Goal: Information Seeking & Learning: Learn about a topic

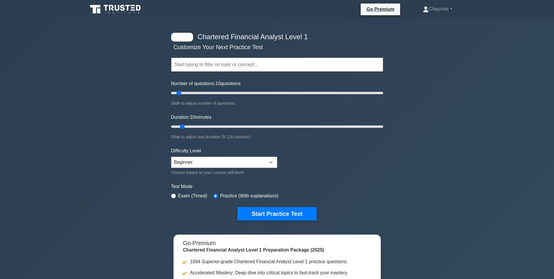
click at [237, 66] on input "text" at bounding box center [277, 65] width 212 height 14
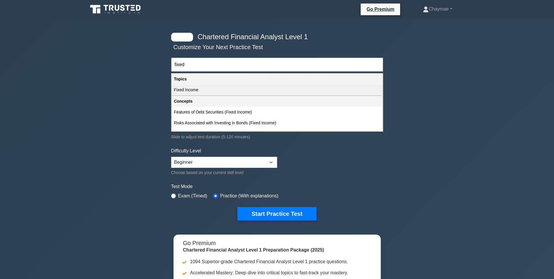
click at [211, 89] on div "Fixed Income" at bounding box center [277, 89] width 211 height 11
type input "Fixed Income"
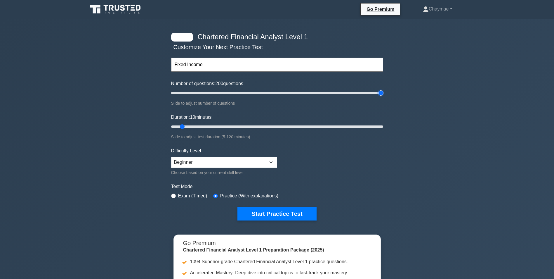
drag, startPoint x: 179, startPoint y: 93, endPoint x: 436, endPoint y: 99, distance: 256.9
type input "200"
click at [383, 96] on input "Number of questions: 200 questions" at bounding box center [277, 92] width 212 height 7
drag, startPoint x: 183, startPoint y: 126, endPoint x: 478, endPoint y: 136, distance: 294.6
type input "120"
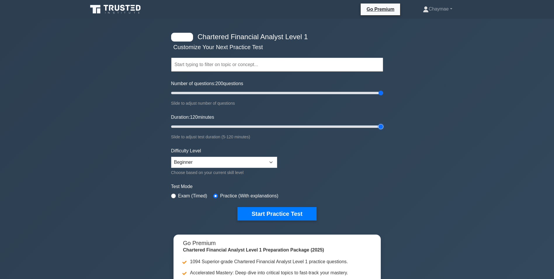
click at [383, 130] on input "Duration: 120 minutes" at bounding box center [277, 126] width 212 height 7
click at [254, 165] on select "Beginner Intermediate Expert" at bounding box center [224, 162] width 106 height 11
click at [171, 157] on select "Beginner Intermediate Expert" at bounding box center [224, 162] width 106 height 11
click at [253, 164] on select "Beginner Intermediate Expert" at bounding box center [224, 162] width 106 height 11
select select "beginner"
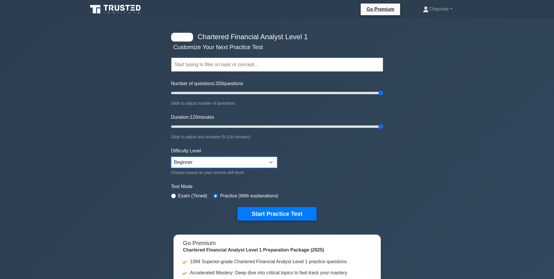
click at [171, 157] on select "Beginner Intermediate Expert" at bounding box center [224, 162] width 106 height 11
click at [290, 207] on button "Start Practice Test" at bounding box center [277, 213] width 79 height 13
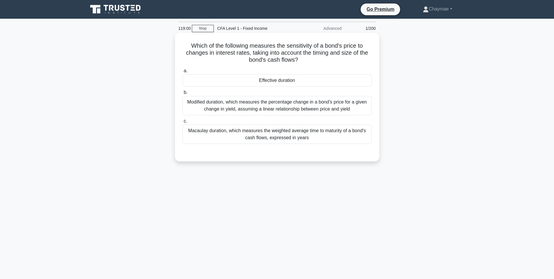
click at [322, 110] on div "Modified duration, which measures the percentage change in a bond's price for a…" at bounding box center [277, 105] width 189 height 19
click at [183, 94] on input "b. Modified duration, which measures the percentage change in a bond's price fo…" at bounding box center [183, 93] width 0 height 4
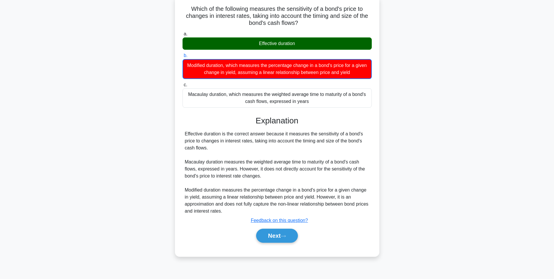
scroll to position [8, 0]
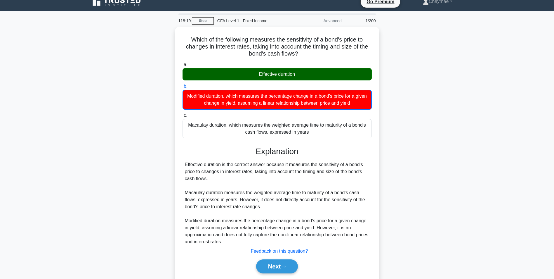
click at [426, 85] on div "Which of the following measures the sensitivity of a bond's price to changes in…" at bounding box center [277, 160] width 386 height 267
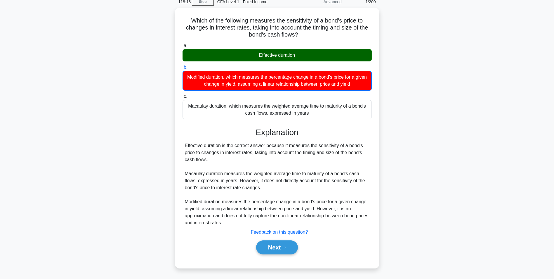
scroll to position [37, 0]
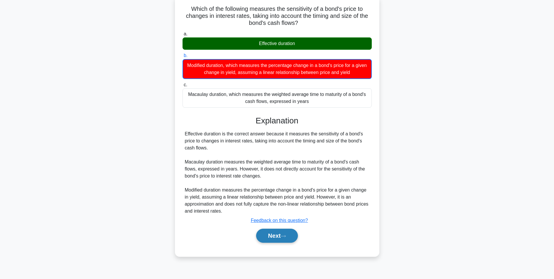
click at [280, 235] on button "Next" at bounding box center [277, 235] width 42 height 14
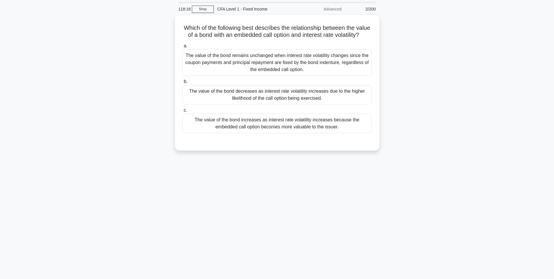
scroll to position [0, 0]
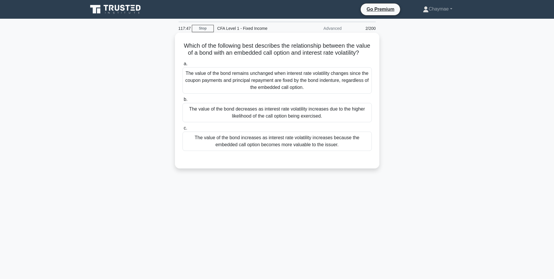
click at [298, 117] on div "The value of the bond decreases as interest rate volatility increases due to th…" at bounding box center [277, 112] width 189 height 19
click at [183, 101] on input "b. The value of the bond decreases as interest rate volatility increases due to…" at bounding box center [183, 100] width 0 height 4
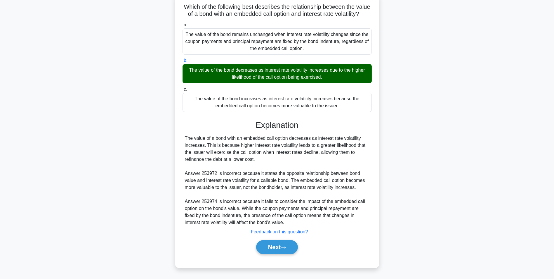
scroll to position [46, 0]
click at [292, 248] on button "Next" at bounding box center [277, 247] width 42 height 14
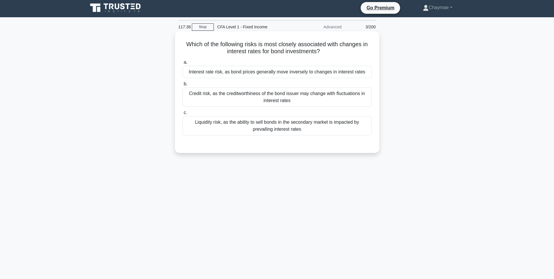
scroll to position [0, 0]
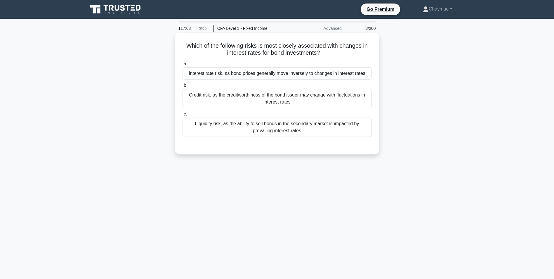
click at [297, 70] on div "Interest rate risk, as bond prices generally move inversely to changes in inter…" at bounding box center [277, 73] width 189 height 12
click at [183, 66] on input "a. Interest rate risk, as bond prices generally move inversely to changes in in…" at bounding box center [183, 64] width 0 height 4
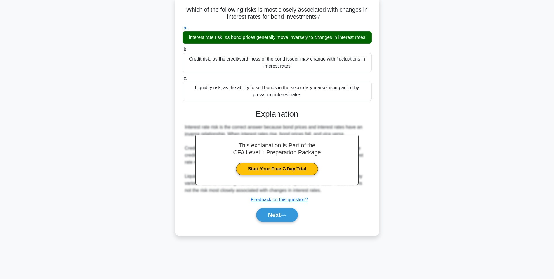
scroll to position [37, 0]
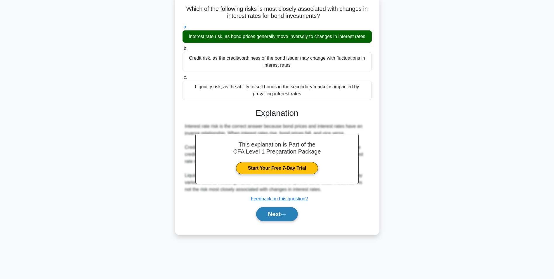
click at [281, 219] on button "Next" at bounding box center [277, 214] width 42 height 14
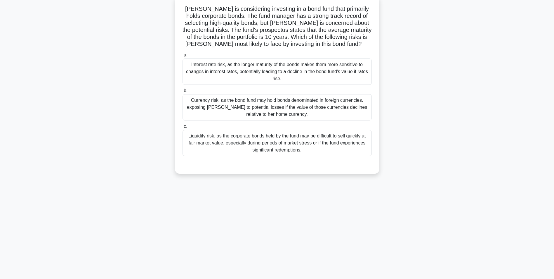
click at [241, 77] on div "Interest rate risk, as the longer maturity of the bonds makes them more sensiti…" at bounding box center [277, 71] width 189 height 26
click at [183, 57] on input "a. Interest rate risk, as the longer maturity of the bonds makes them more sens…" at bounding box center [183, 55] width 0 height 4
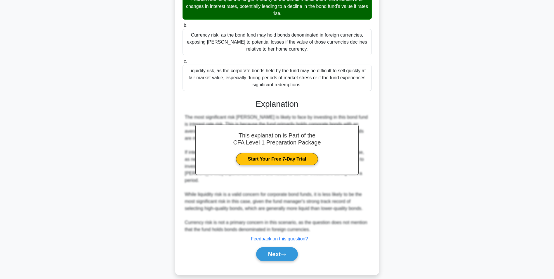
scroll to position [102, 0]
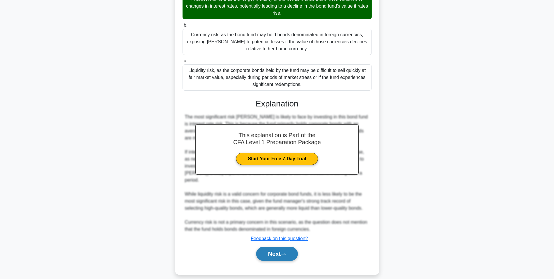
click at [275, 247] on button "Next" at bounding box center [277, 254] width 42 height 14
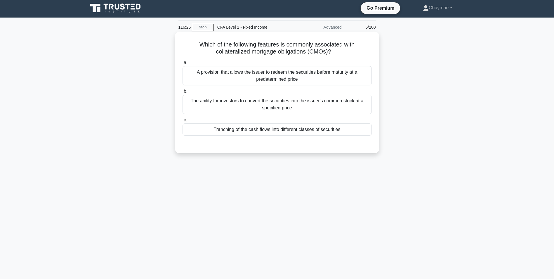
scroll to position [0, 0]
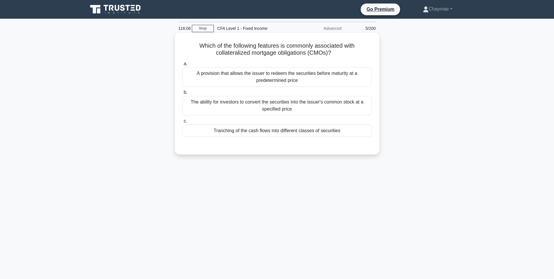
click at [273, 130] on div "Tranching of the cash flows into different classes of securities" at bounding box center [277, 130] width 189 height 12
click at [183, 123] on input "c. Tranching of the cash flows into different classes of securities" at bounding box center [183, 121] width 0 height 4
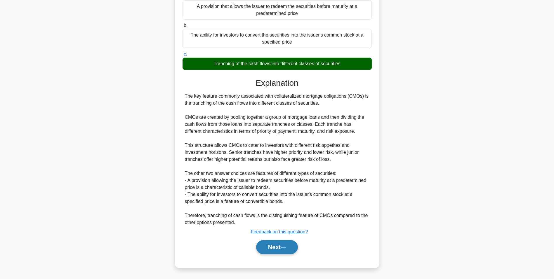
click at [282, 248] on button "Next" at bounding box center [277, 247] width 42 height 14
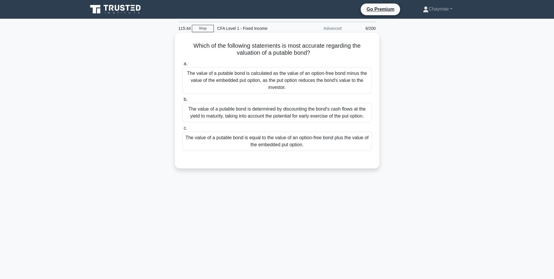
click at [238, 76] on div "The value of a putable bond is calculated as the value of an option-free bond m…" at bounding box center [277, 80] width 189 height 26
click at [183, 66] on input "a. The value of a putable bond is calculated as the value of an option-free bon…" at bounding box center [183, 64] width 0 height 4
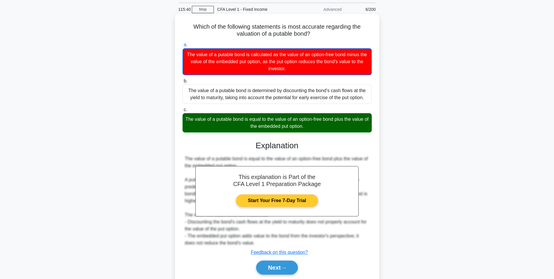
scroll to position [40, 0]
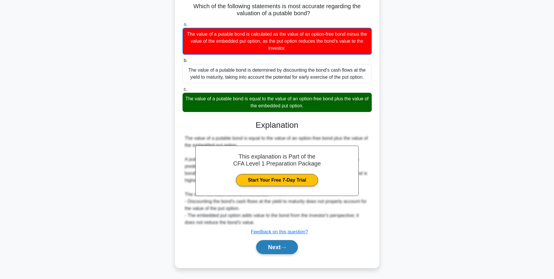
click at [275, 250] on button "Next" at bounding box center [277, 247] width 42 height 14
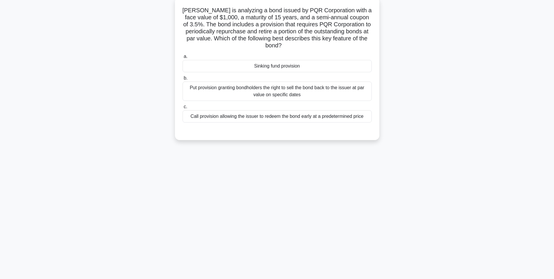
scroll to position [8, 0]
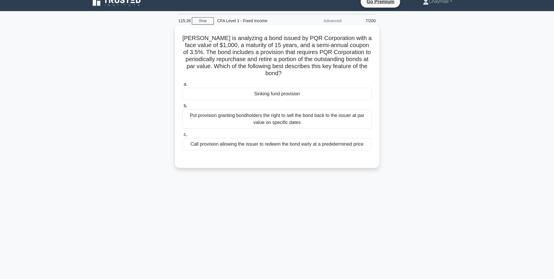
click at [312, 97] on div "Sinking fund provision" at bounding box center [277, 94] width 189 height 12
click at [183, 86] on input "a. Sinking fund provision" at bounding box center [183, 84] width 0 height 4
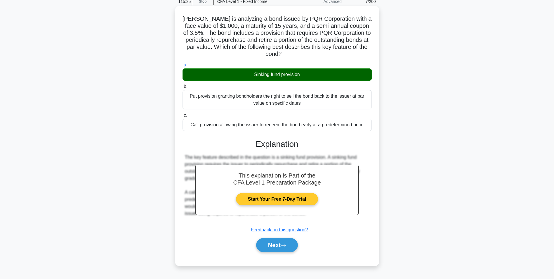
scroll to position [37, 0]
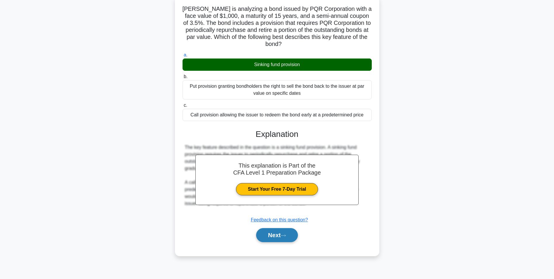
click at [282, 234] on button "Next" at bounding box center [277, 235] width 42 height 14
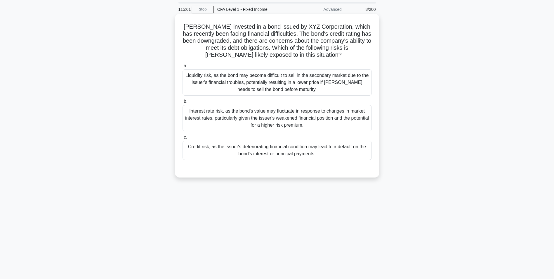
scroll to position [29, 0]
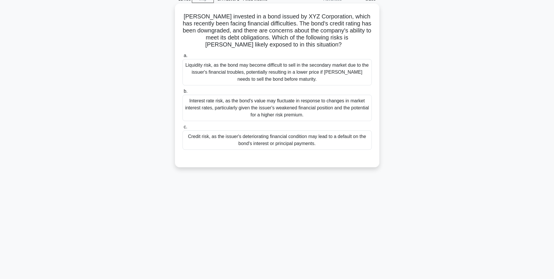
click at [272, 72] on div "Liquidity risk, as the bond may become difficult to sell in the secondary marke…" at bounding box center [277, 72] width 189 height 26
click at [183, 58] on input "a. Liquidity risk, as the bond may become difficult to sell in the secondary ma…" at bounding box center [183, 56] width 0 height 4
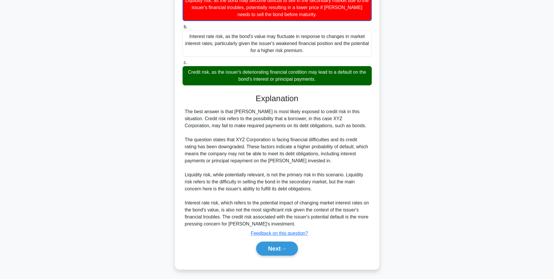
scroll to position [96, 0]
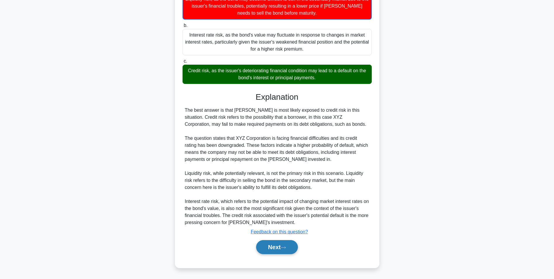
click at [269, 251] on button "Next" at bounding box center [277, 247] width 42 height 14
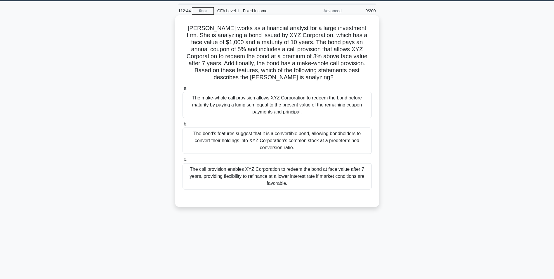
scroll to position [0, 0]
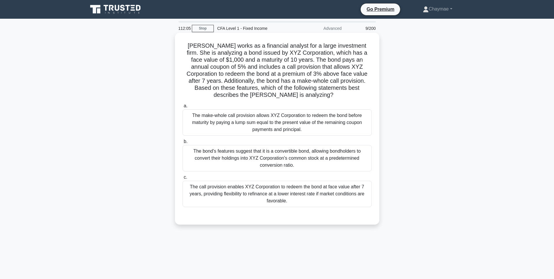
click at [258, 194] on div "The call provision enables XYZ Corporation to redeem the bond at face value aft…" at bounding box center [277, 194] width 189 height 26
click at [183, 179] on input "c. The call provision enables XYZ Corporation to redeem the bond at face value …" at bounding box center [183, 177] width 0 height 4
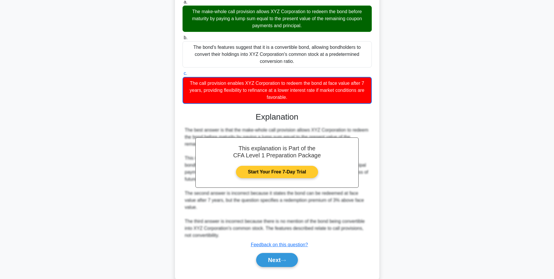
scroll to position [110, 0]
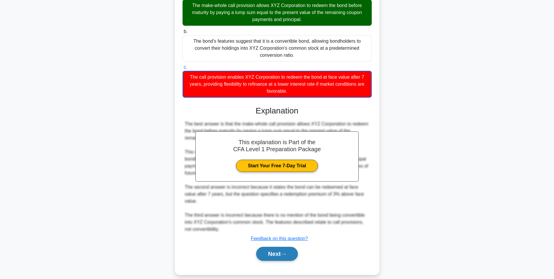
click at [279, 247] on button "Next" at bounding box center [277, 254] width 42 height 14
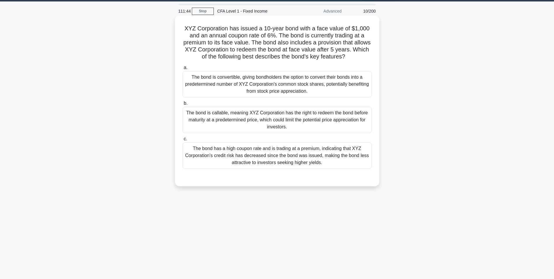
scroll to position [0, 0]
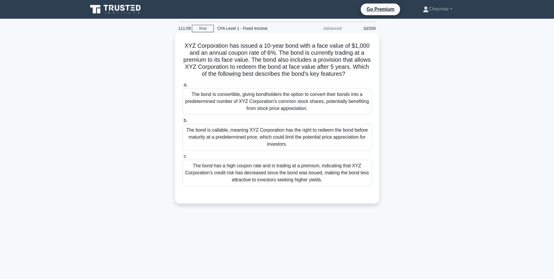
click at [273, 136] on div "The bond is callable, meaning XYZ Corporation has the right to redeem the bond …" at bounding box center [277, 137] width 189 height 26
drag, startPoint x: 273, startPoint y: 136, endPoint x: 334, endPoint y: 138, distance: 60.2
click at [334, 138] on div "The bond is callable, meaning XYZ Corporation has the right to redeem the bond …" at bounding box center [277, 137] width 189 height 26
click at [183, 122] on input "b. The bond is callable, meaning XYZ Corporation has the right to redeem the bo…" at bounding box center [183, 121] width 0 height 4
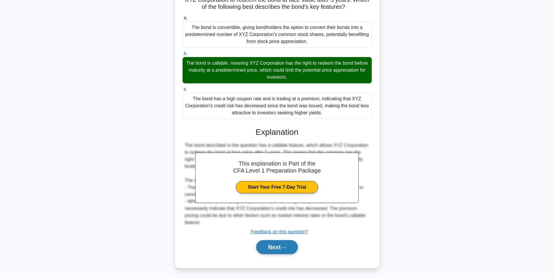
click at [278, 251] on button "Next" at bounding box center [277, 247] width 42 height 14
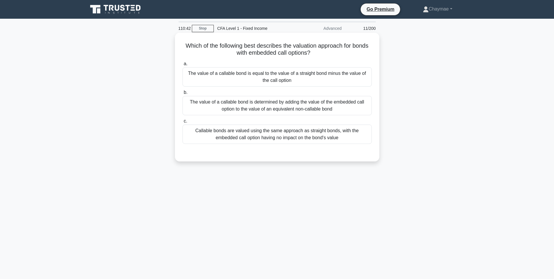
click at [288, 104] on div "The value of a callable bond is determined by adding the value of the embedded …" at bounding box center [277, 105] width 189 height 19
click at [183, 94] on input "b. The value of a callable bond is determined by adding the value of the embedd…" at bounding box center [183, 93] width 0 height 4
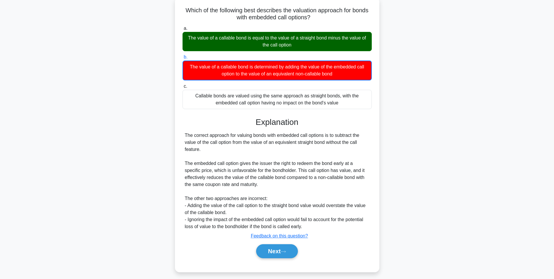
scroll to position [40, 0]
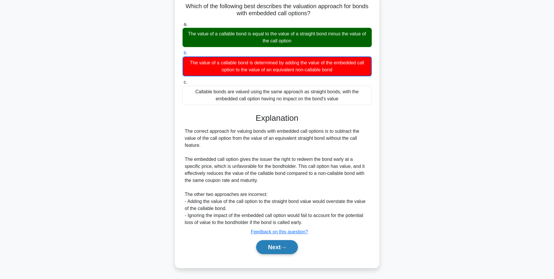
click at [283, 246] on icon at bounding box center [283, 247] width 5 height 3
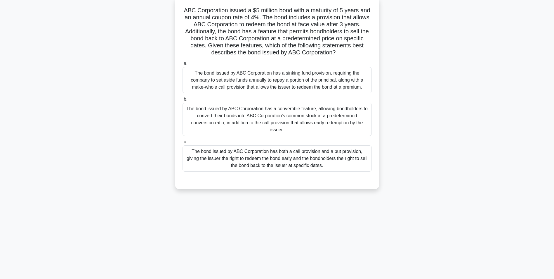
scroll to position [0, 0]
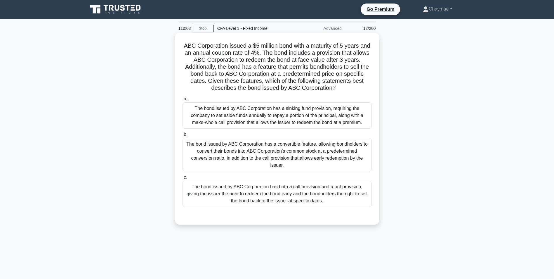
click at [258, 186] on div "The bond issued by ABC Corporation has both a call provision and a put provisio…" at bounding box center [277, 194] width 189 height 26
click at [183, 179] on input "c. The bond issued by ABC Corporation has both a call provision and a put provi…" at bounding box center [183, 177] width 0 height 4
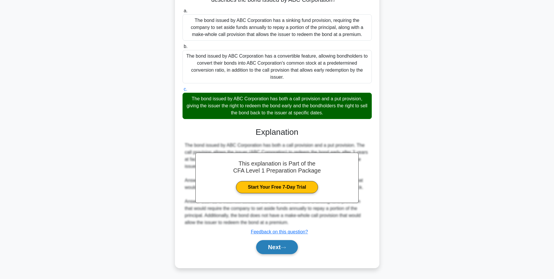
click at [287, 250] on button "Next" at bounding box center [277, 247] width 42 height 14
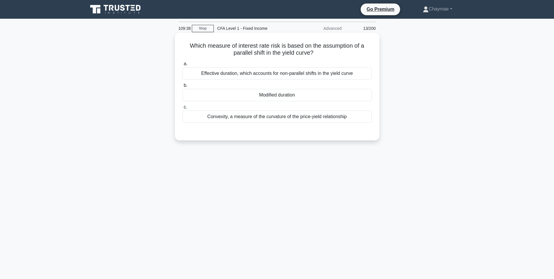
click at [252, 96] on div "Modified duration" at bounding box center [277, 95] width 189 height 12
click at [183, 87] on input "b. Modified duration" at bounding box center [183, 86] width 0 height 4
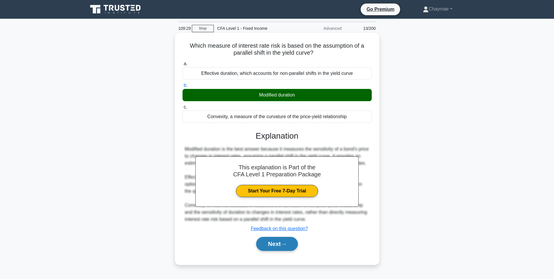
click at [273, 241] on button "Next" at bounding box center [277, 244] width 42 height 14
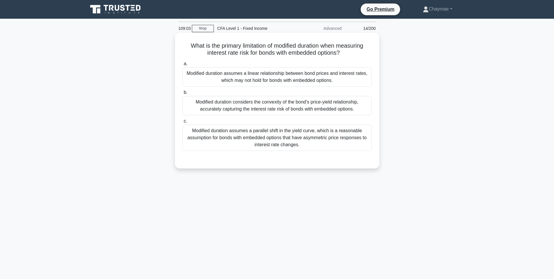
click at [293, 136] on div "Modified duration assumes a parallel shift in the yield curve, which is a reaso…" at bounding box center [277, 137] width 189 height 26
click at [183, 123] on input "c. Modified duration assumes a parallel shift in the yield curve, which is a re…" at bounding box center [183, 121] width 0 height 4
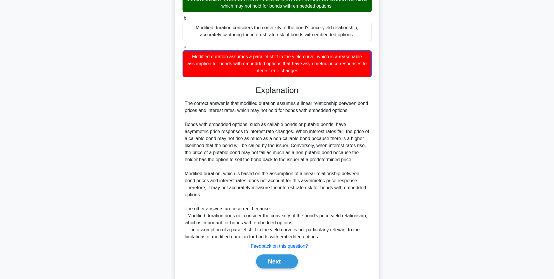
scroll to position [89, 0]
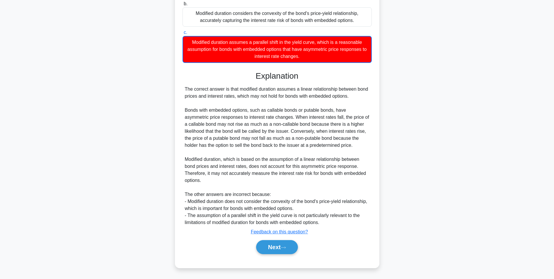
click at [288, 254] on div "Next" at bounding box center [277, 247] width 189 height 19
click at [291, 244] on button "Next" at bounding box center [277, 247] width 42 height 14
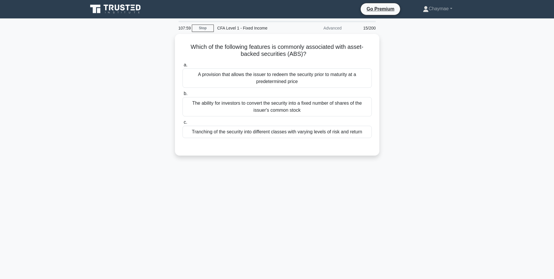
scroll to position [0, 0]
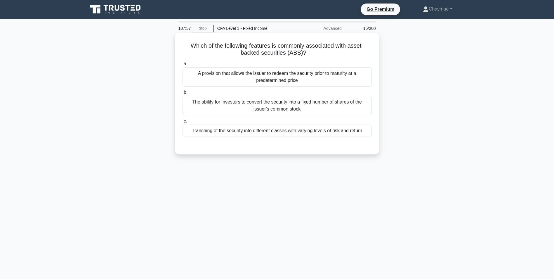
click at [290, 81] on div "A provision that allows the issuer to redeem the security prior to maturity at …" at bounding box center [277, 76] width 189 height 19
click at [183, 66] on input "a. A provision that allows the issuer to redeem the security prior to maturity …" at bounding box center [183, 64] width 0 height 4
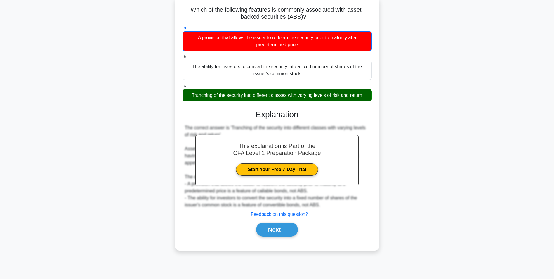
scroll to position [37, 0]
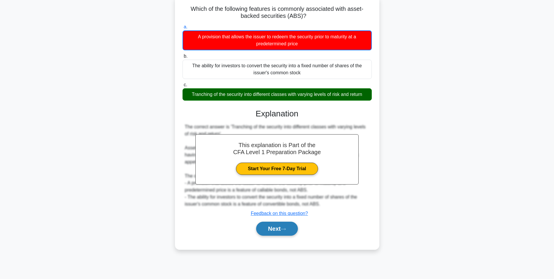
click at [278, 233] on button "Next" at bounding box center [277, 228] width 42 height 14
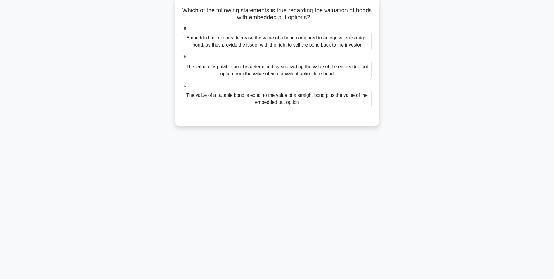
scroll to position [8, 0]
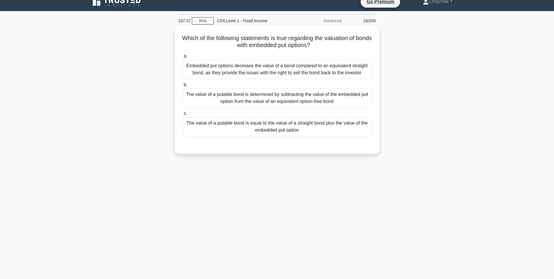
click at [273, 94] on div "The value of a putable bond is determined by subtracting the value of the embed…" at bounding box center [277, 97] width 189 height 19
click at [183, 87] on input "b. The value of a putable bond is determined by subtracting the value of the em…" at bounding box center [183, 85] width 0 height 4
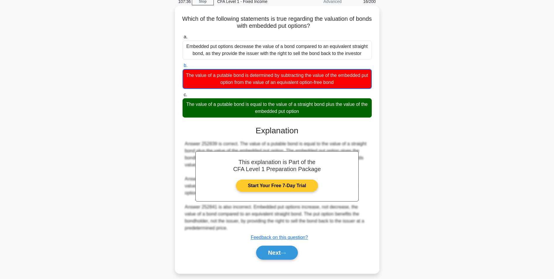
scroll to position [37, 0]
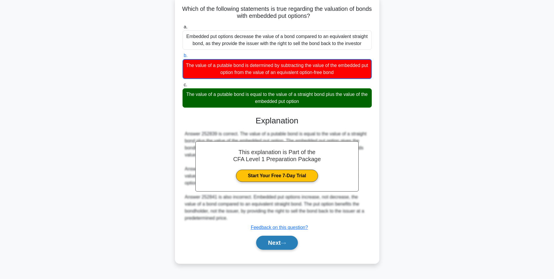
click at [286, 246] on button "Next" at bounding box center [277, 242] width 42 height 14
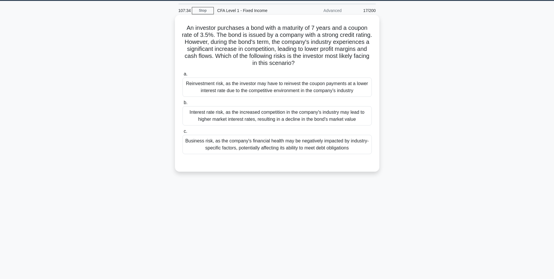
scroll to position [8, 0]
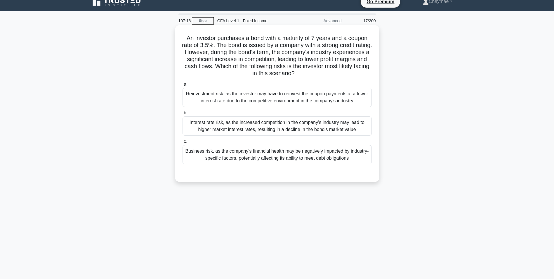
click at [252, 158] on div "Business risk, as the company's financial health may be negatively impacted by …" at bounding box center [277, 154] width 189 height 19
click at [183, 143] on input "c. Business risk, as the company's financial health may be negatively impacted …" at bounding box center [183, 142] width 0 height 4
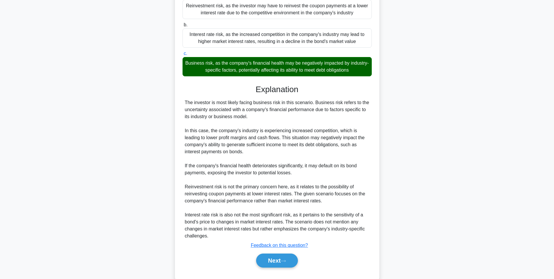
scroll to position [109, 0]
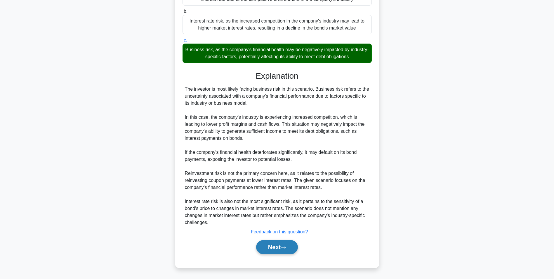
click at [282, 246] on button "Next" at bounding box center [277, 247] width 42 height 14
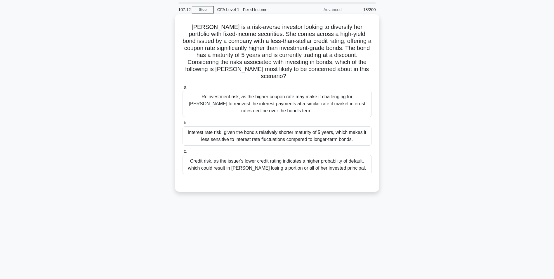
scroll to position [0, 0]
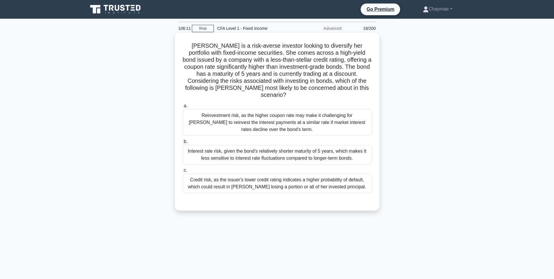
click at [245, 111] on div "Reinvestment risk, as the higher coupon rate may make it challenging for Sarah …" at bounding box center [277, 122] width 189 height 26
click at [183, 108] on input "a. Reinvestment risk, as the higher coupon rate may make it challenging for Sar…" at bounding box center [183, 106] width 0 height 4
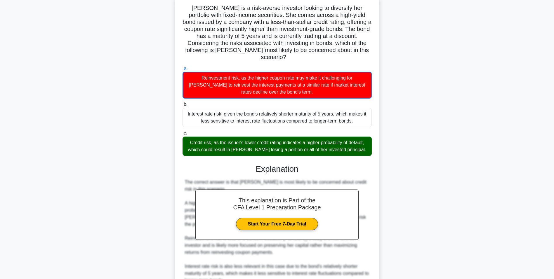
scroll to position [89, 0]
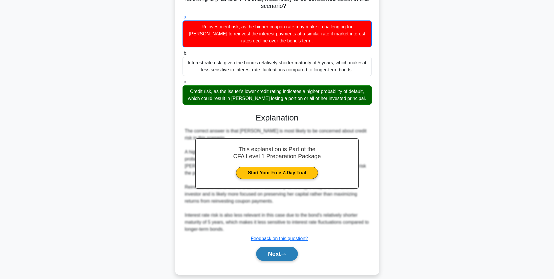
click at [285, 252] on button "Next" at bounding box center [277, 254] width 42 height 14
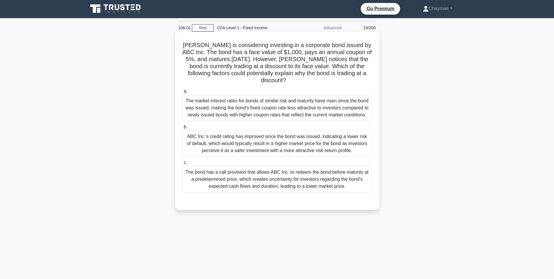
scroll to position [0, 0]
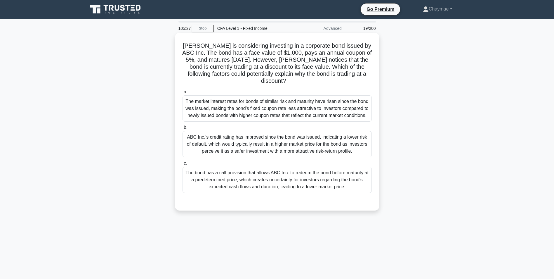
click at [248, 103] on div "The market interest rates for bonds of similar risk and maturity have risen sin…" at bounding box center [277, 108] width 189 height 26
click at [183, 94] on input "a. The market interest rates for bonds of similar risk and maturity have risen …" at bounding box center [183, 92] width 0 height 4
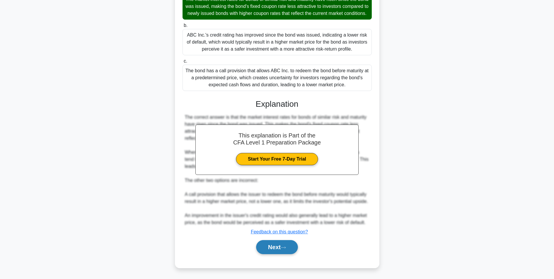
click at [280, 245] on button "Next" at bounding box center [277, 247] width 42 height 14
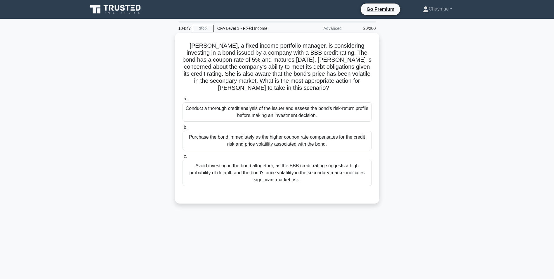
click at [246, 108] on div "Conduct a thorough credit analysis of the issuer and assess the bond's risk-ret…" at bounding box center [277, 111] width 189 height 19
click at [183, 101] on input "a. Conduct a thorough credit analysis of the issuer and assess the bond's risk-…" at bounding box center [183, 99] width 0 height 4
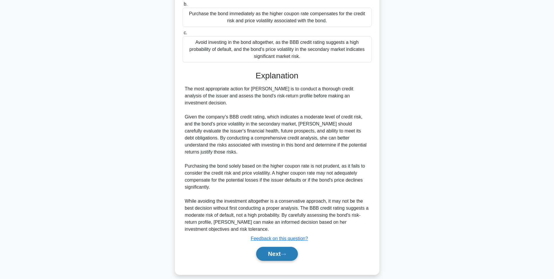
click at [276, 248] on button "Next" at bounding box center [277, 254] width 42 height 14
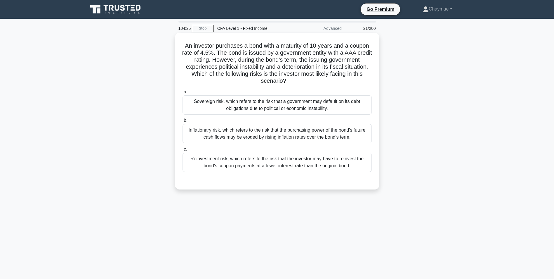
click at [264, 104] on div "Sovereign risk, which refers to the risk that a government may default on its d…" at bounding box center [277, 104] width 189 height 19
click at [183, 94] on input "a. Sovereign risk, which refers to the risk that a government may default on it…" at bounding box center [183, 92] width 0 height 4
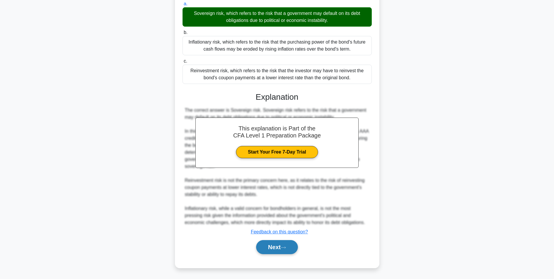
click at [280, 252] on button "Next" at bounding box center [277, 247] width 42 height 14
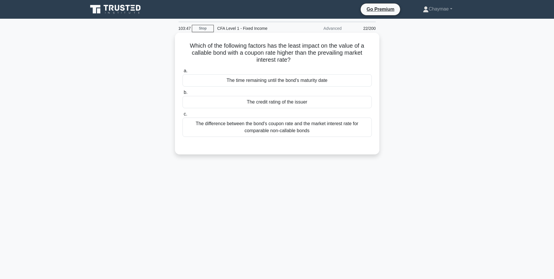
click at [304, 106] on div "The credit rating of the issuer" at bounding box center [277, 102] width 189 height 12
click at [183, 94] on input "b. The credit rating of the issuer" at bounding box center [183, 93] width 0 height 4
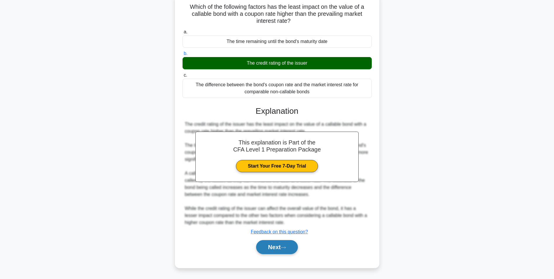
click at [280, 249] on button "Next" at bounding box center [277, 247] width 42 height 14
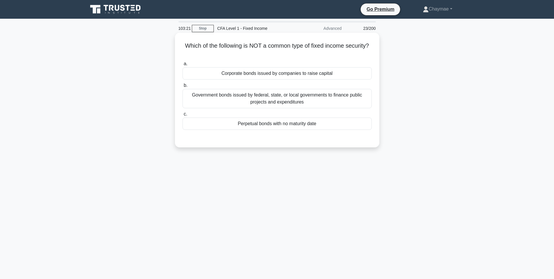
click at [273, 124] on div "Perpetual bonds with no maturity date" at bounding box center [277, 123] width 189 height 12
click at [183, 116] on input "c. Perpetual bonds with no maturity date" at bounding box center [183, 114] width 0 height 4
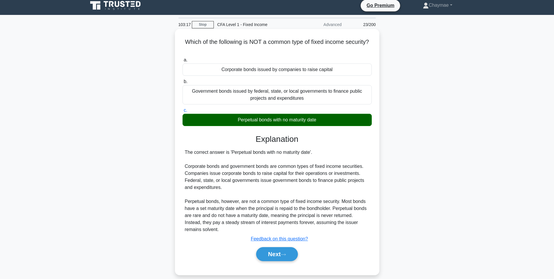
scroll to position [29, 0]
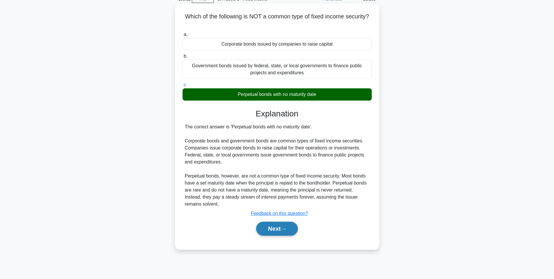
click at [281, 233] on button "Next" at bounding box center [277, 228] width 42 height 14
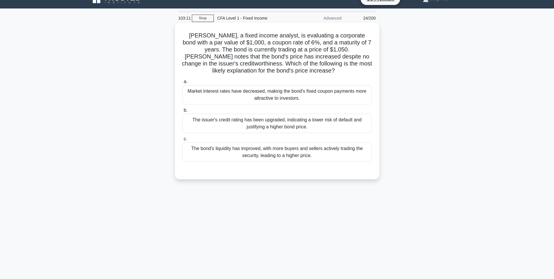
scroll to position [0, 0]
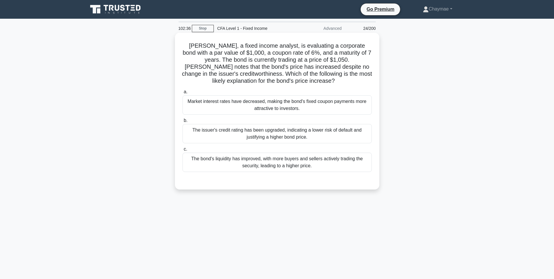
click at [290, 162] on div "The bond's liquidity has improved, with more buyers and sellers actively tradin…" at bounding box center [277, 161] width 189 height 19
drag, startPoint x: 290, startPoint y: 162, endPoint x: 343, endPoint y: 158, distance: 52.4
click at [343, 158] on div "The bond's liquidity has improved, with more buyers and sellers actively tradin…" at bounding box center [277, 161] width 189 height 19
click at [183, 151] on input "c. The bond's liquidity has improved, with more buyers and sellers actively tra…" at bounding box center [183, 149] width 0 height 4
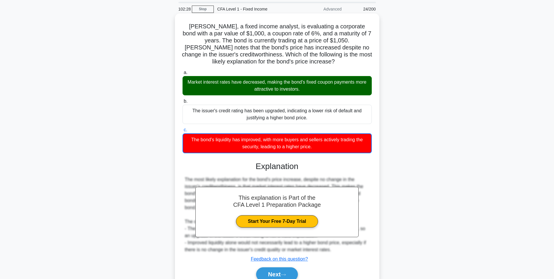
scroll to position [47, 0]
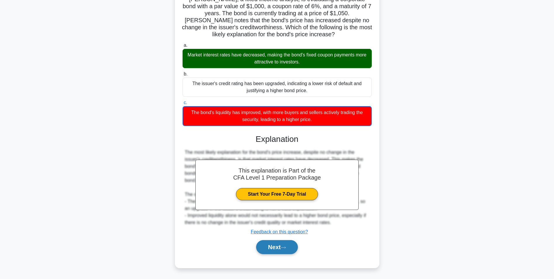
click at [276, 250] on button "Next" at bounding box center [277, 247] width 42 height 14
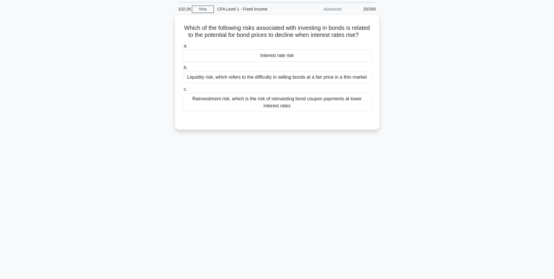
scroll to position [0, 0]
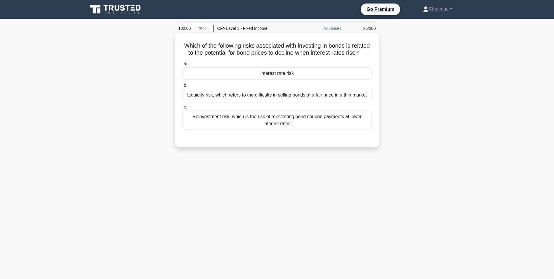
click at [268, 124] on div "Reinvestment risk, which is the risk of reinvesting bond coupon payments at low…" at bounding box center [277, 119] width 189 height 19
click at [183, 109] on input "c. Reinvestment risk, which is the risk of reinvesting bond coupon payments at …" at bounding box center [183, 107] width 0 height 4
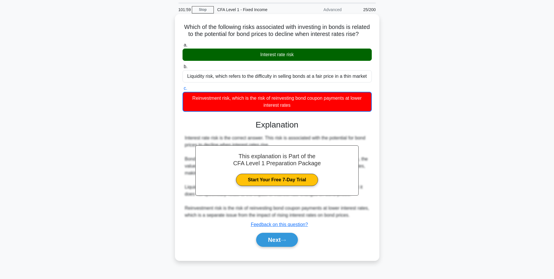
scroll to position [37, 0]
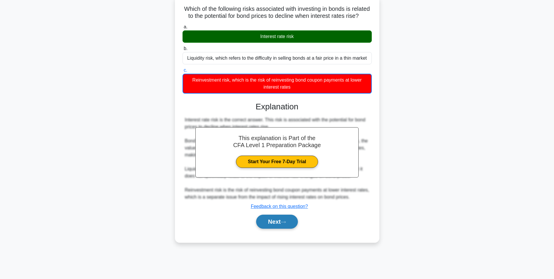
click at [277, 228] on button "Next" at bounding box center [277, 221] width 42 height 14
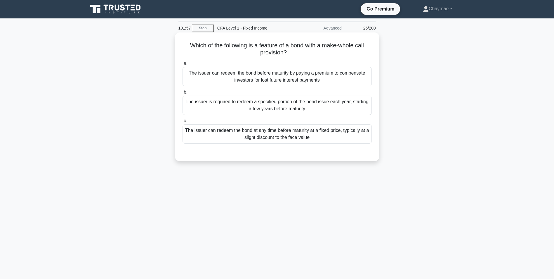
scroll to position [0, 0]
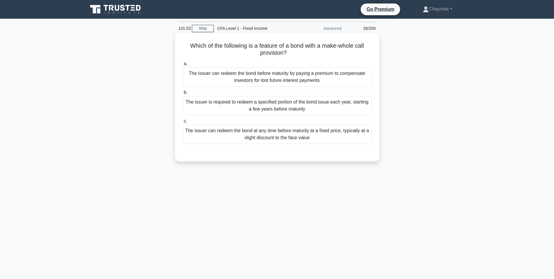
click at [280, 137] on div "The issuer can redeem the bond at any time before maturity at a fixed price, ty…" at bounding box center [277, 133] width 189 height 19
click at [183, 123] on input "c. The issuer can redeem the bond at any time before maturity at a fixed price,…" at bounding box center [183, 121] width 0 height 4
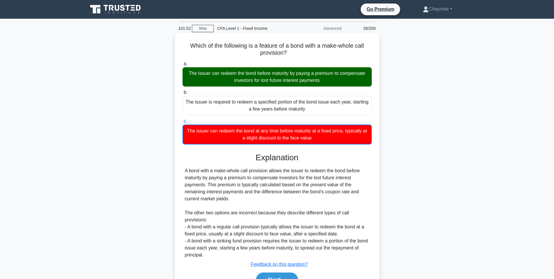
scroll to position [37, 0]
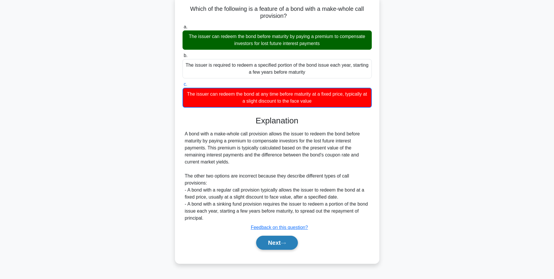
click at [277, 242] on button "Next" at bounding box center [277, 242] width 42 height 14
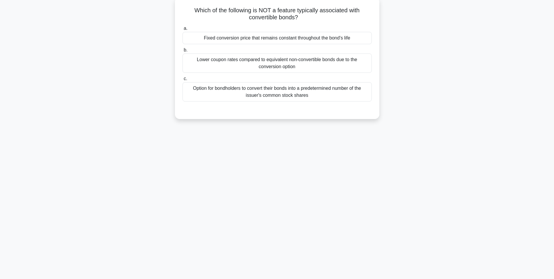
scroll to position [8, 0]
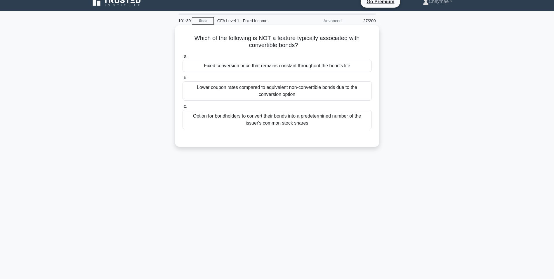
click at [290, 115] on div "Option for bondholders to convert their bonds into a predetermined number of th…" at bounding box center [277, 119] width 189 height 19
click at [183, 108] on input "c. Option for bondholders to convert their bonds into a predetermined number of…" at bounding box center [183, 107] width 0 height 4
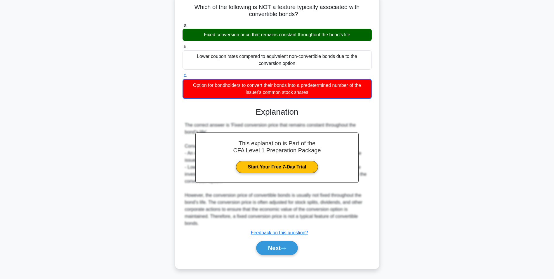
scroll to position [40, 0]
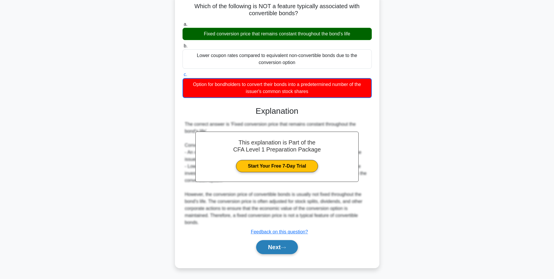
click at [276, 246] on button "Next" at bounding box center [277, 247] width 42 height 14
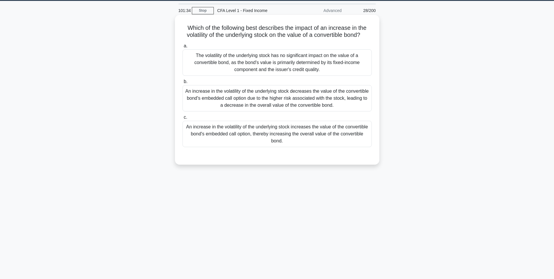
scroll to position [0, 0]
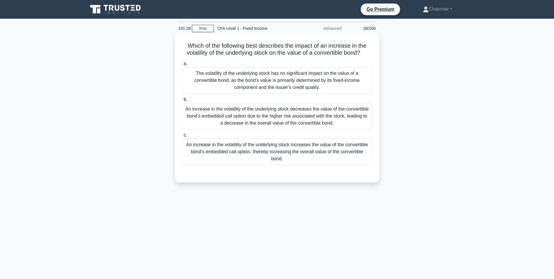
click at [286, 180] on div "Which of the following best describes the impact of an increase in the volatili…" at bounding box center [277, 107] width 200 height 145
click at [294, 162] on div "An increase in the volatility of the underlying stock increases the value of th…" at bounding box center [277, 151] width 189 height 26
click at [183, 137] on input "c. An increase in the volatility of the underlying stock increases the value of…" at bounding box center [183, 135] width 0 height 4
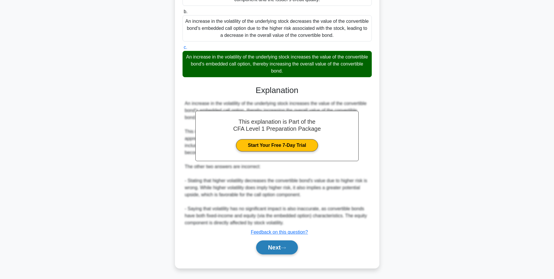
click at [278, 246] on button "Next" at bounding box center [277, 247] width 42 height 14
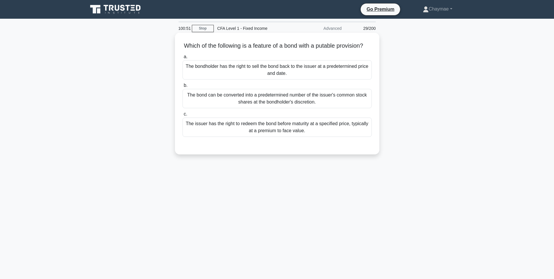
click at [314, 77] on div "The bondholder has the right to sell the bond back to the issuer at a predeterm…" at bounding box center [277, 69] width 189 height 19
click at [183, 59] on input "a. The bondholder has the right to sell the bond back to the issuer at a predet…" at bounding box center [183, 57] width 0 height 4
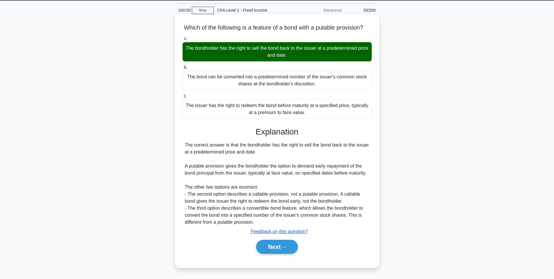
scroll to position [37, 0]
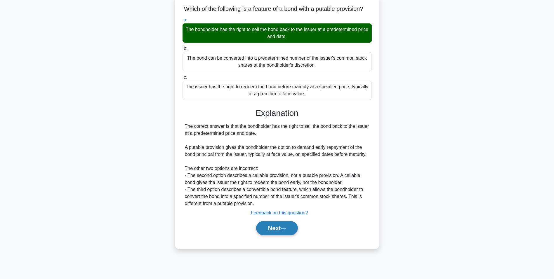
click at [279, 235] on button "Next" at bounding box center [277, 228] width 42 height 14
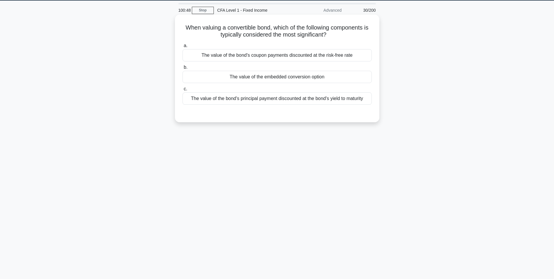
scroll to position [8, 0]
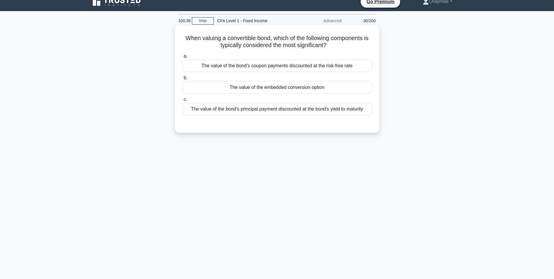
click at [284, 112] on div "The value of the bond's principal payment discounted at the bond's yield to mat…" at bounding box center [277, 109] width 189 height 12
click at [183, 101] on input "c. The value of the bond's principal payment discounted at the bond's yield to …" at bounding box center [183, 100] width 0 height 4
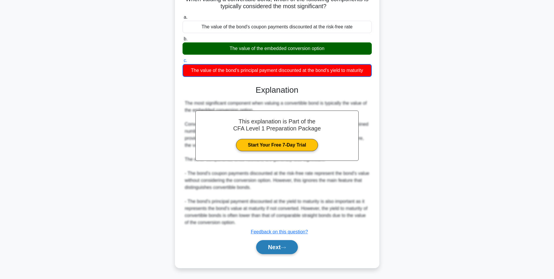
click at [283, 246] on button "Next" at bounding box center [277, 247] width 42 height 14
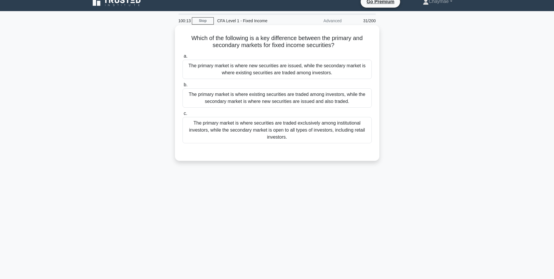
click at [275, 69] on div "The primary market is where new securities are issued, while the secondary mark…" at bounding box center [277, 69] width 189 height 19
click at [183, 58] on input "a. The primary market is where new securities are issued, while the secondary m…" at bounding box center [183, 56] width 0 height 4
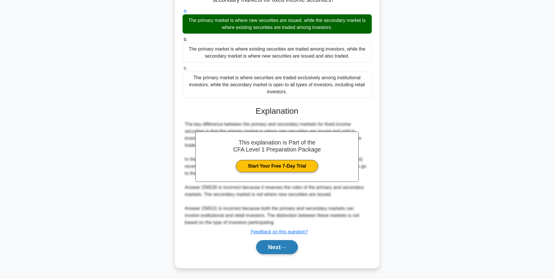
click at [282, 249] on button "Next" at bounding box center [277, 247] width 42 height 14
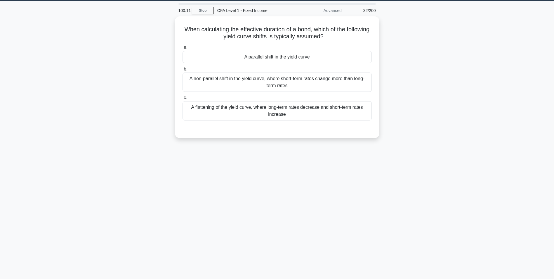
scroll to position [0, 0]
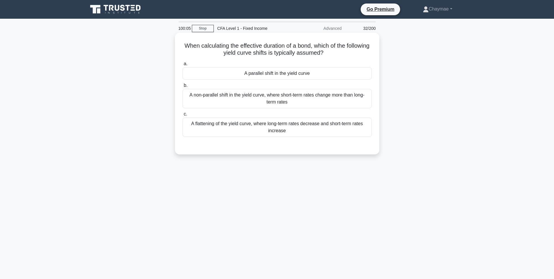
click at [271, 129] on div "A flattening of the yield curve, where long-term rates decrease and short-term …" at bounding box center [277, 126] width 189 height 19
click at [183, 116] on input "c. A flattening of the yield curve, where long-term rates decrease and short-te…" at bounding box center [183, 114] width 0 height 4
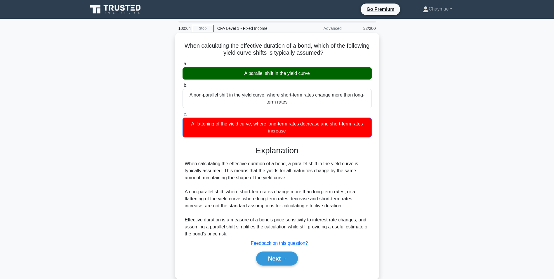
scroll to position [29, 0]
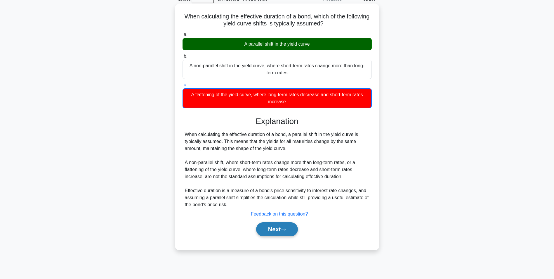
click at [273, 229] on button "Next" at bounding box center [277, 229] width 42 height 14
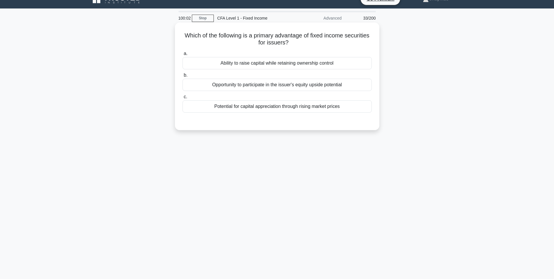
scroll to position [0, 0]
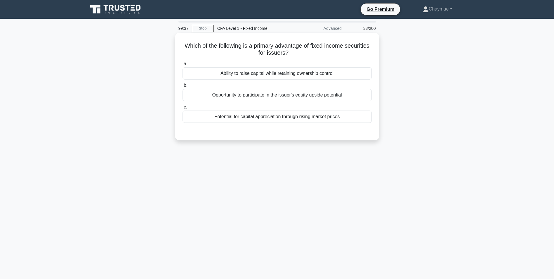
click at [283, 117] on div "Potential for capital appreciation through rising market prices" at bounding box center [277, 116] width 189 height 12
click at [183, 109] on input "c. Potential for capital appreciation through rising market prices" at bounding box center [183, 107] width 0 height 4
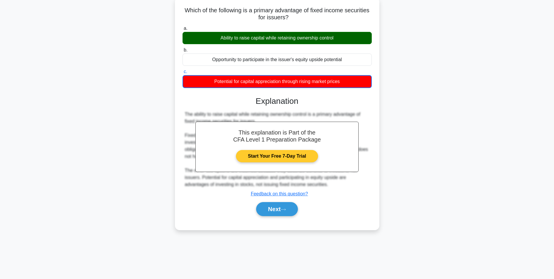
scroll to position [37, 0]
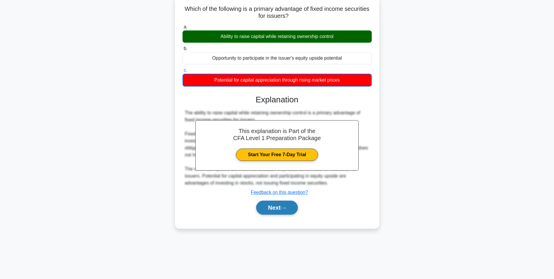
click at [275, 206] on button "Next" at bounding box center [277, 207] width 42 height 14
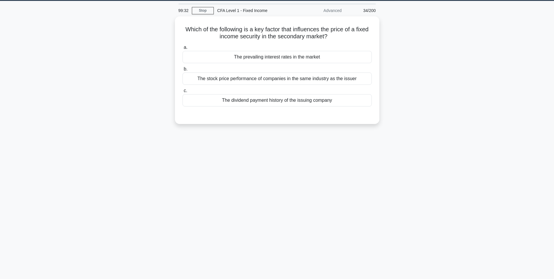
scroll to position [8, 0]
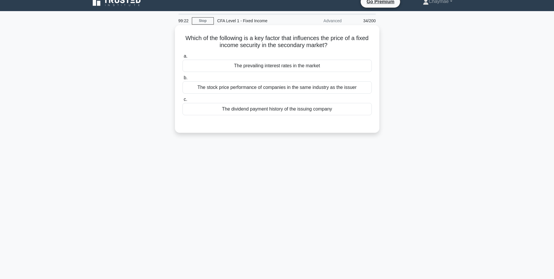
click at [301, 65] on div "The prevailing interest rates in the market" at bounding box center [277, 66] width 189 height 12
click at [183, 58] on input "a. The prevailing interest rates in the market" at bounding box center [183, 56] width 0 height 4
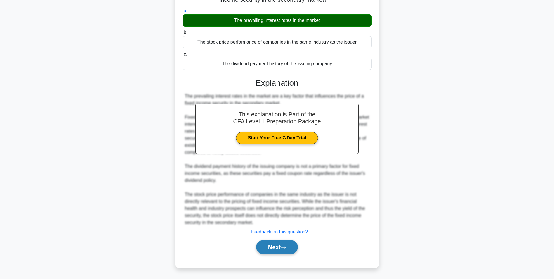
click at [276, 249] on button "Next" at bounding box center [277, 247] width 42 height 14
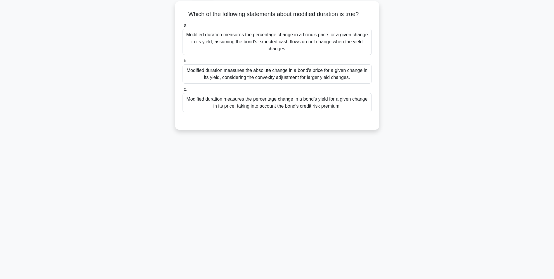
scroll to position [0, 0]
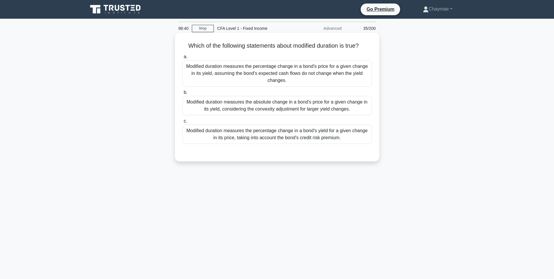
click at [280, 105] on div "Modified duration measures the absolute change in a bond's price for a given ch…" at bounding box center [277, 105] width 189 height 19
click at [183, 94] on input "b. Modified duration measures the absolute change in a bond's price for a given…" at bounding box center [183, 93] width 0 height 4
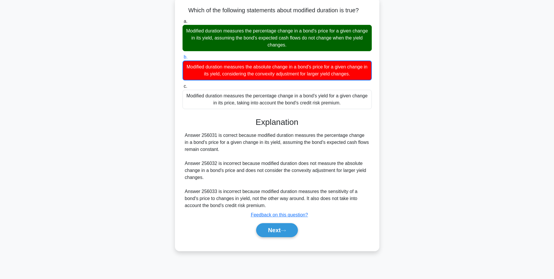
scroll to position [37, 0]
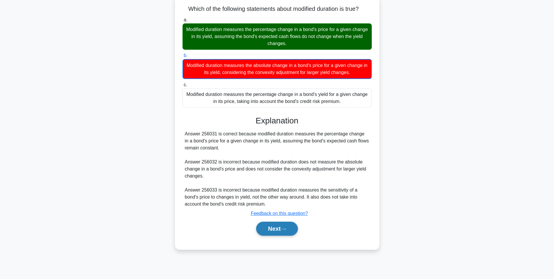
click at [280, 229] on button "Next" at bounding box center [277, 228] width 42 height 14
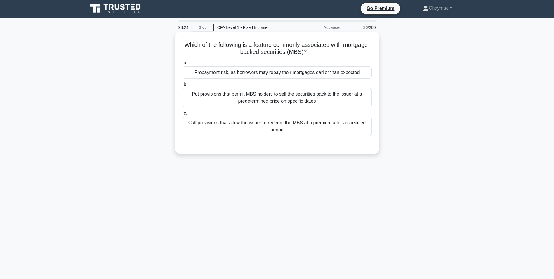
scroll to position [0, 0]
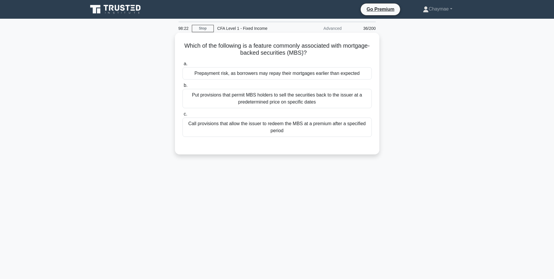
click at [301, 131] on div "Call provisions that allow the issuer to redeem the MBS at a premium after a sp…" at bounding box center [277, 126] width 189 height 19
click at [183, 116] on input "c. Call provisions that allow the issuer to redeem the MBS at a premium after a…" at bounding box center [183, 114] width 0 height 4
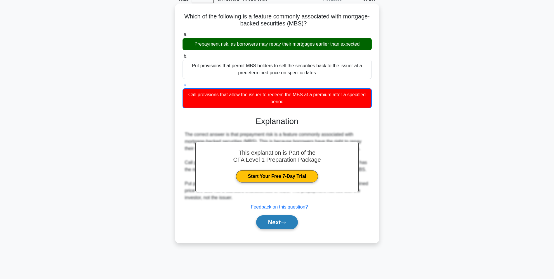
click at [287, 219] on button "Next" at bounding box center [277, 222] width 42 height 14
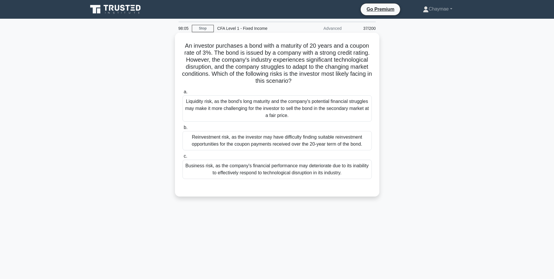
click at [225, 168] on div "Business risk, as the company's financial performance may deteriorate due to it…" at bounding box center [277, 169] width 189 height 19
click at [183, 158] on input "c. Business risk, as the company's financial performance may deteriorate due to…" at bounding box center [183, 156] width 0 height 4
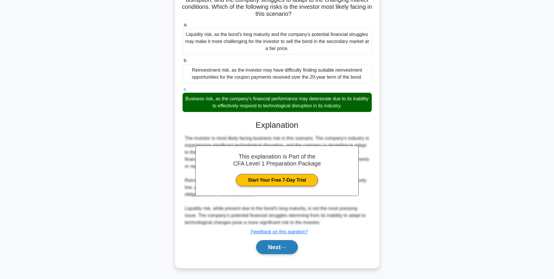
click at [290, 249] on button "Next" at bounding box center [277, 247] width 42 height 14
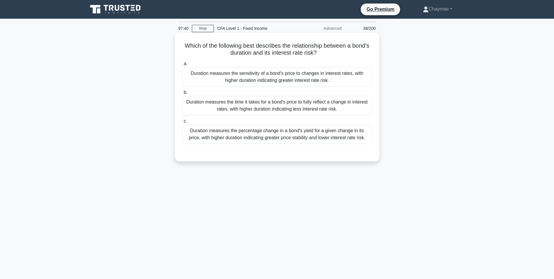
click at [274, 72] on div "Duration measures the sensitivity of a bond's price to changes in interest rate…" at bounding box center [277, 76] width 189 height 19
click at [183, 66] on input "a. Duration measures the sensitivity of a bond's price to changes in interest r…" at bounding box center [183, 64] width 0 height 4
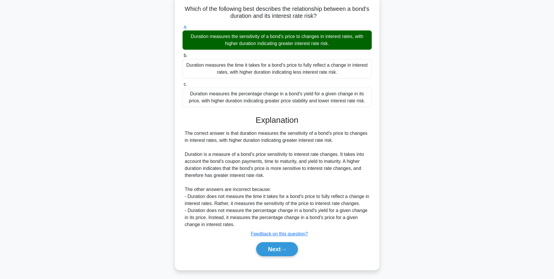
scroll to position [39, 0]
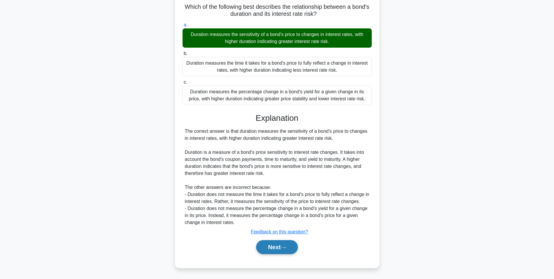
click at [274, 246] on button "Next" at bounding box center [277, 247] width 42 height 14
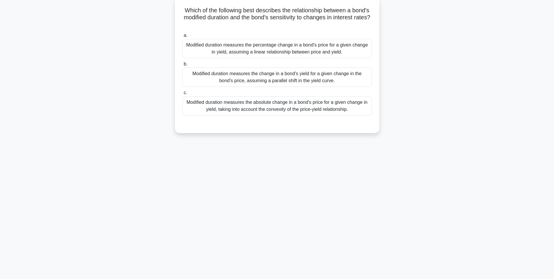
scroll to position [8, 0]
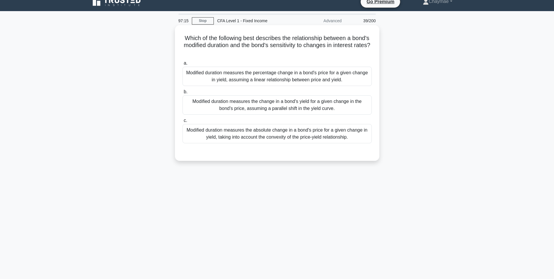
click at [243, 74] on div "Modified duration measures the percentage change in a bond's price for a given …" at bounding box center [277, 76] width 189 height 19
click at [183, 65] on input "a. Modified duration measures the percentage change in a bond's price for a giv…" at bounding box center [183, 63] width 0 height 4
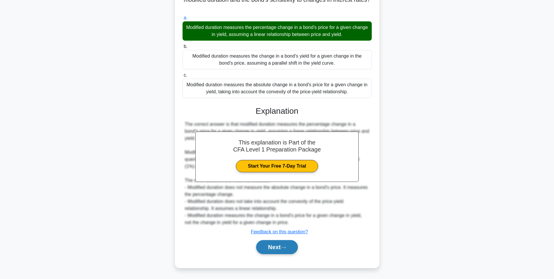
click at [282, 249] on button "Next" at bounding box center [277, 247] width 42 height 14
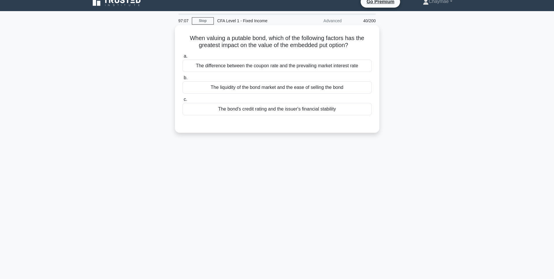
click at [261, 67] on div "The difference between the coupon rate and the prevailing market interest rate" at bounding box center [277, 66] width 189 height 12
click at [183, 58] on input "a. The difference between the coupon rate and the prevailing market interest ra…" at bounding box center [183, 56] width 0 height 4
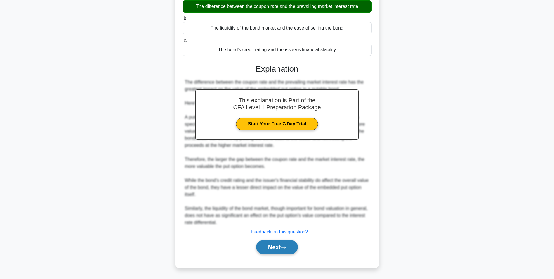
click at [280, 248] on button "Next" at bounding box center [277, 247] width 42 height 14
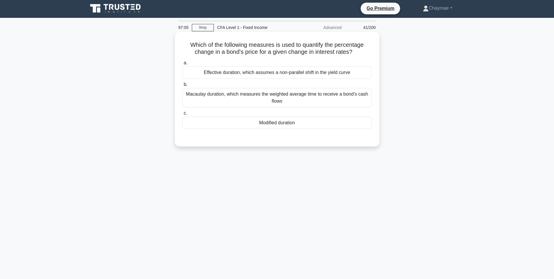
scroll to position [0, 0]
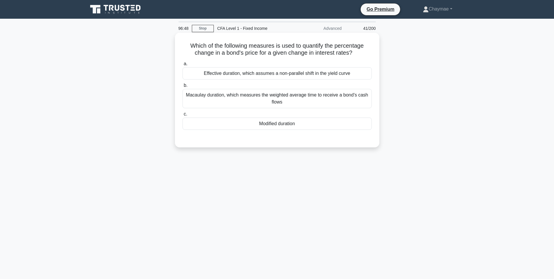
click at [276, 127] on div "Modified duration" at bounding box center [277, 123] width 189 height 12
click at [183, 116] on input "c. Modified duration" at bounding box center [183, 114] width 0 height 4
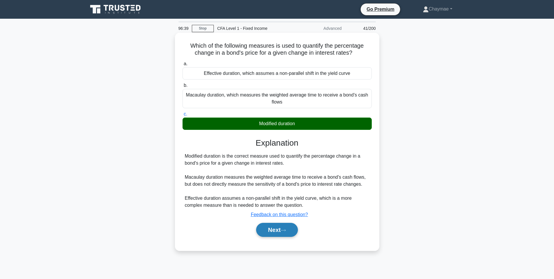
click at [274, 233] on button "Next" at bounding box center [277, 230] width 42 height 14
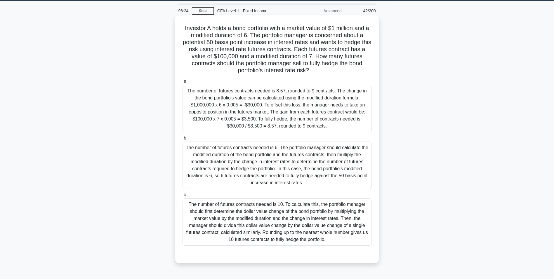
scroll to position [37, 0]
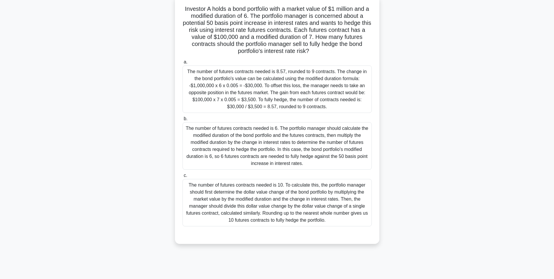
click at [292, 205] on div "The number of futures contracts needed is 10. To calculate this, the portfolio …" at bounding box center [277, 202] width 189 height 47
click at [183, 177] on input "c. The number of futures contracts needed is 10. To calculate this, the portfol…" at bounding box center [183, 176] width 0 height 4
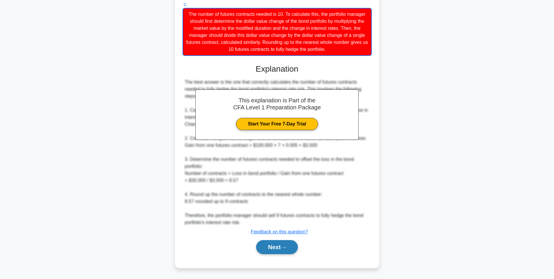
click at [280, 245] on button "Next" at bounding box center [277, 247] width 42 height 14
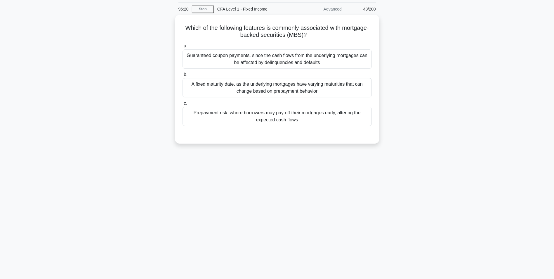
scroll to position [0, 0]
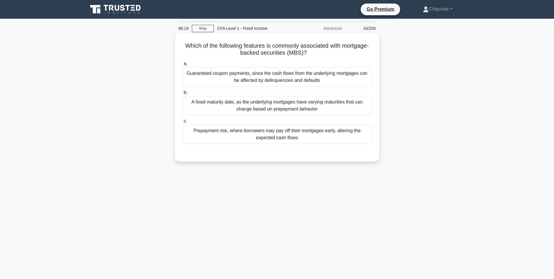
click at [264, 143] on div "Prepayment risk, where borrowers may pay off their mortgages early, altering th…" at bounding box center [277, 133] width 189 height 19
click at [183, 123] on input "c. Prepayment risk, where borrowers may pay off their mortgages early, altering…" at bounding box center [183, 121] width 0 height 4
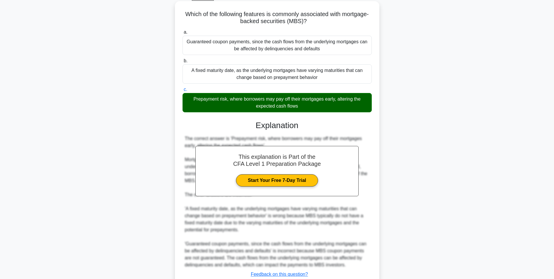
scroll to position [74, 0]
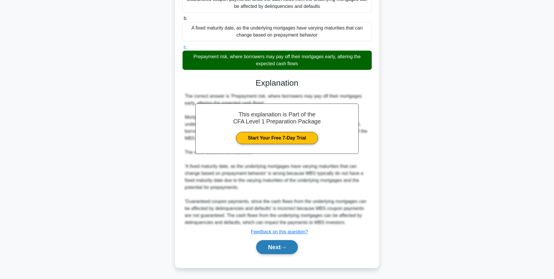
click at [282, 241] on button "Next" at bounding box center [277, 247] width 42 height 14
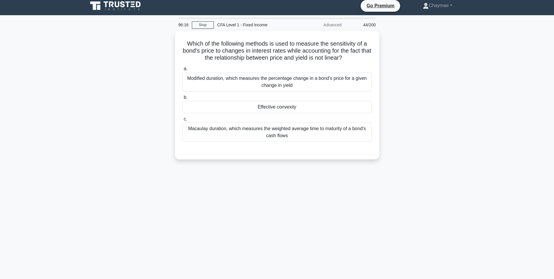
scroll to position [0, 0]
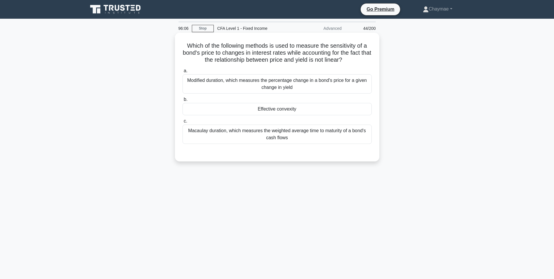
click at [240, 84] on div "Modified duration, which measures the percentage change in a bond's price for a…" at bounding box center [277, 83] width 189 height 19
click at [183, 73] on input "a. Modified duration, which measures the percentage change in a bond's price fo…" at bounding box center [183, 71] width 0 height 4
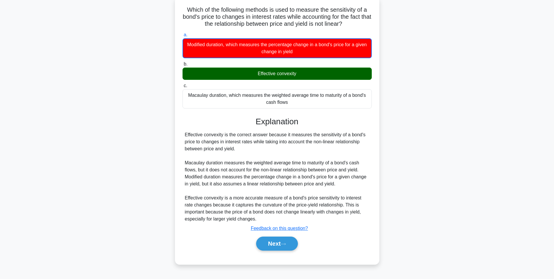
scroll to position [37, 0]
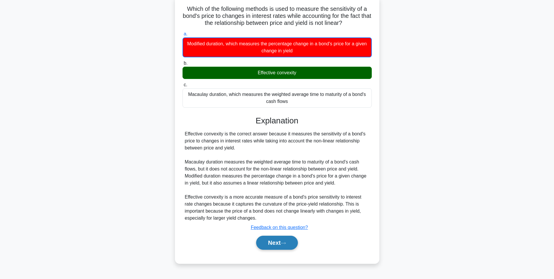
click at [285, 242] on icon at bounding box center [283, 242] width 5 height 3
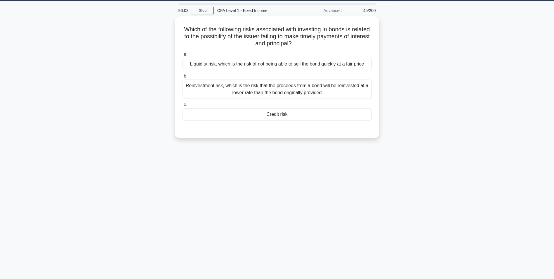
scroll to position [8, 0]
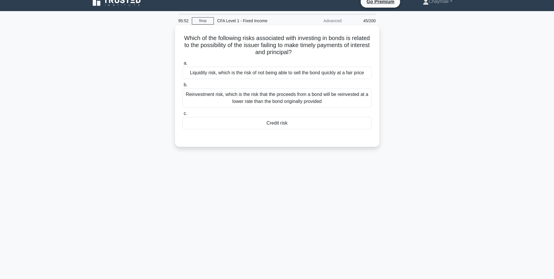
click at [288, 124] on div "Credit risk" at bounding box center [277, 123] width 189 height 12
click at [183, 115] on input "c. Credit risk" at bounding box center [183, 114] width 0 height 4
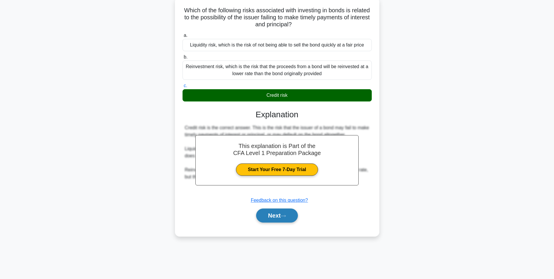
scroll to position [37, 0]
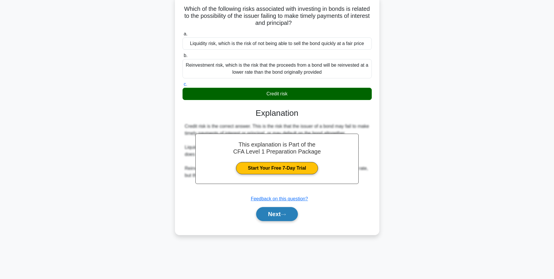
click at [283, 212] on button "Next" at bounding box center [277, 214] width 42 height 14
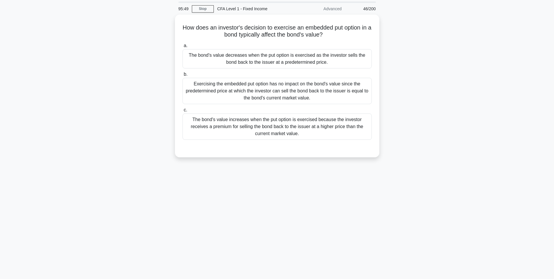
scroll to position [0, 0]
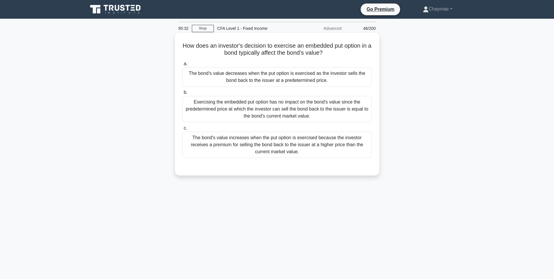
click at [281, 110] on div "Exercising the embedded put option has no impact on the bond's value since the …" at bounding box center [277, 109] width 189 height 26
click at [183, 94] on input "b. Exercising the embedded put option has no impact on the bond's value since t…" at bounding box center [183, 93] width 0 height 4
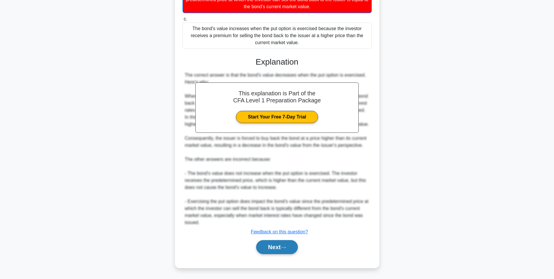
click at [281, 247] on button "Next" at bounding box center [277, 247] width 42 height 14
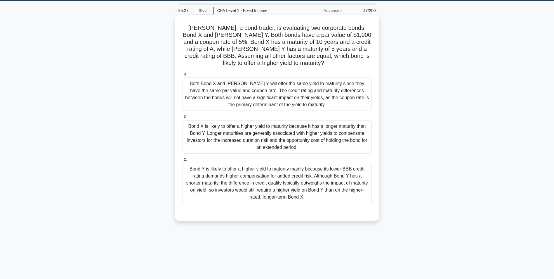
scroll to position [8, 0]
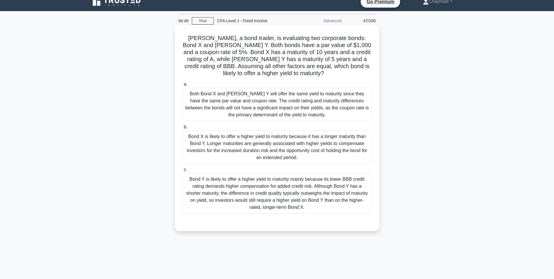
click at [262, 191] on div "Bond Y is likely to offer a higher yield to maturity mainly because its lower B…" at bounding box center [277, 193] width 189 height 40
click at [183, 171] on input "c. Bond Y is likely to offer a higher yield to maturity mainly because its lowe…" at bounding box center [183, 170] width 0 height 4
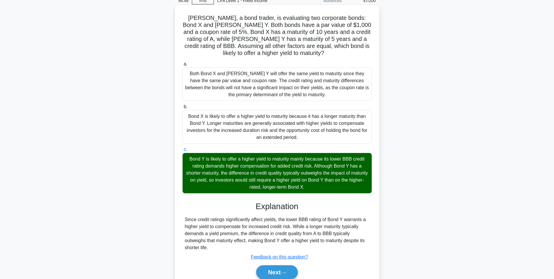
scroll to position [53, 0]
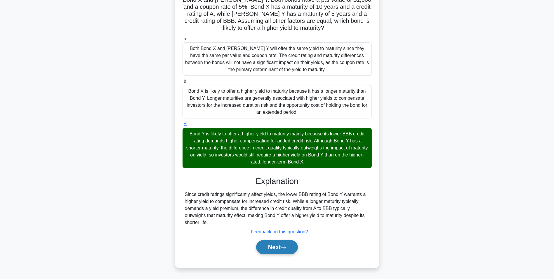
click at [286, 248] on icon at bounding box center [283, 247] width 5 height 3
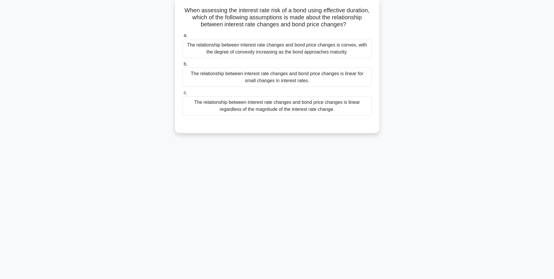
scroll to position [8, 0]
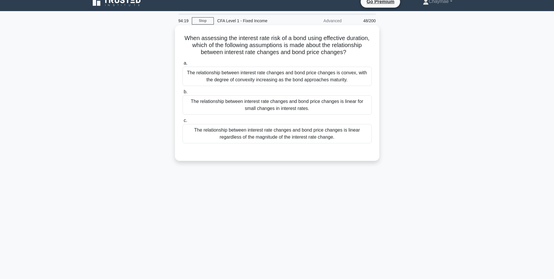
click at [288, 108] on div "The relationship between interest rate changes and bond price changes is linear…" at bounding box center [277, 104] width 189 height 19
click at [183, 94] on input "b. The relationship between interest rate changes and bond price changes is lin…" at bounding box center [183, 92] width 0 height 4
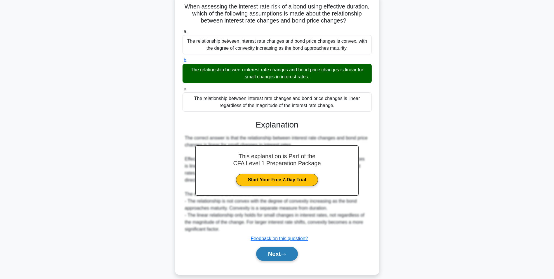
click at [282, 249] on button "Next" at bounding box center [277, 254] width 42 height 14
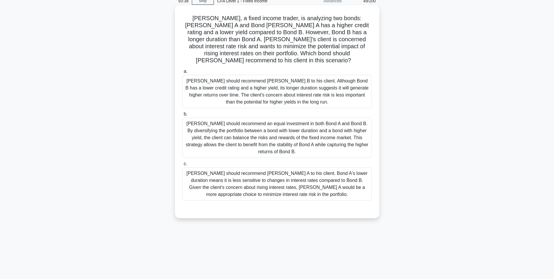
scroll to position [37, 0]
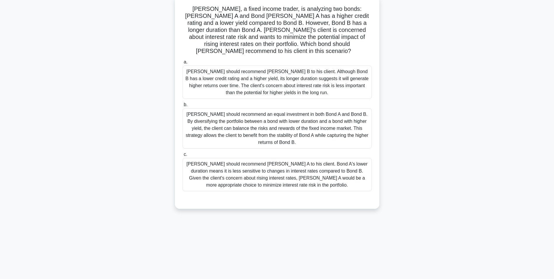
click at [235, 162] on div "Tom should recommend Bond A to his client. Bond A's lower duration means it is …" at bounding box center [277, 174] width 189 height 33
click at [183, 156] on input "c. Tom should recommend Bond A to his client. Bond A's lower duration means it …" at bounding box center [183, 154] width 0 height 4
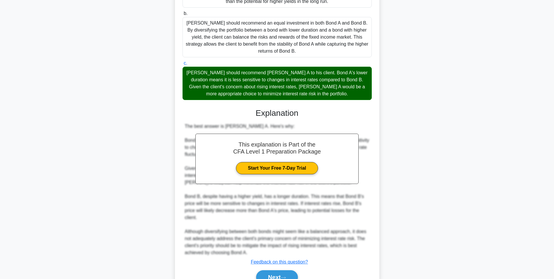
scroll to position [151, 0]
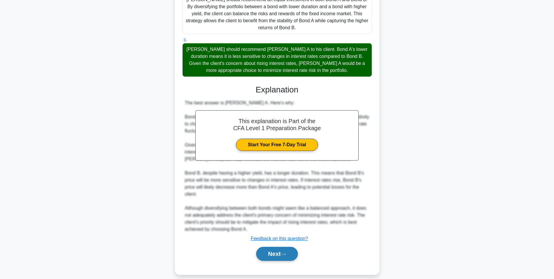
click at [276, 247] on button "Next" at bounding box center [277, 254] width 42 height 14
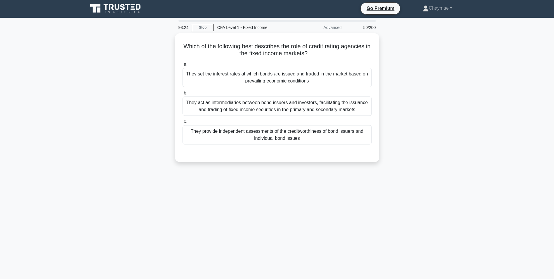
scroll to position [0, 0]
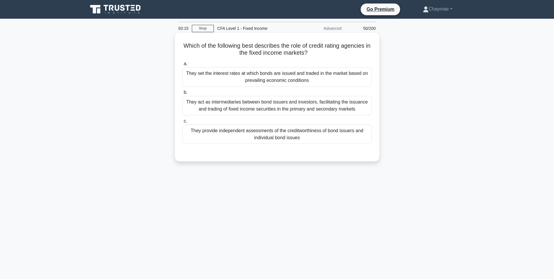
click at [312, 133] on div "They provide independent assessments of the creditworthiness of bond issuers an…" at bounding box center [277, 133] width 189 height 19
click at [183, 123] on input "c. They provide independent assessments of the creditworthiness of bond issuers…" at bounding box center [183, 121] width 0 height 4
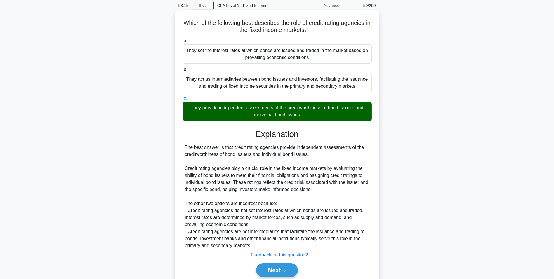
scroll to position [46, 0]
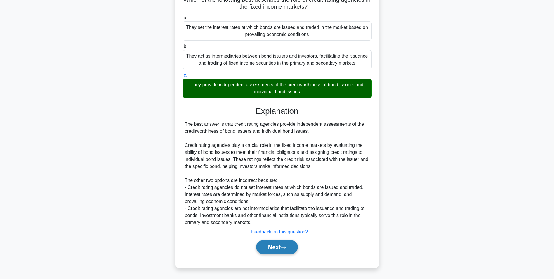
click at [289, 246] on button "Next" at bounding box center [277, 247] width 42 height 14
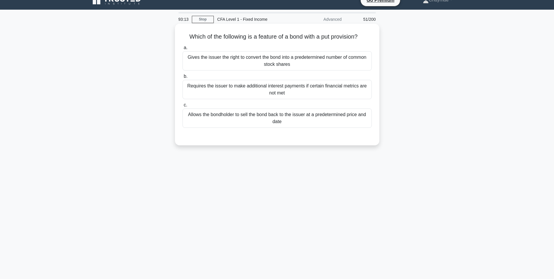
scroll to position [8, 0]
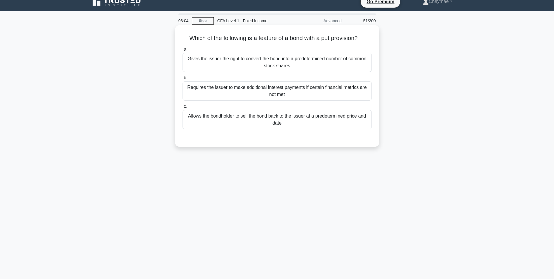
click at [314, 119] on div "Allows the bondholder to sell the bond back to the issuer at a predetermined pr…" at bounding box center [277, 119] width 189 height 19
click at [183, 108] on input "c. Allows the bondholder to sell the bond back to the issuer at a predetermined…" at bounding box center [183, 107] width 0 height 4
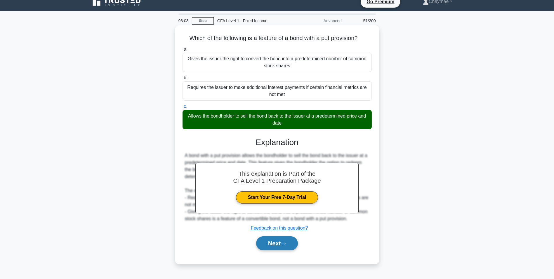
click at [278, 246] on button "Next" at bounding box center [277, 243] width 42 height 14
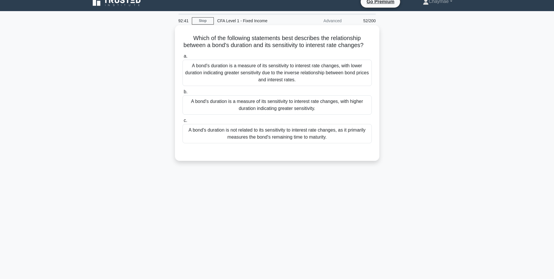
click at [284, 113] on div "A bond's duration is a measure of its sensitivity to interest rate changes, wit…" at bounding box center [277, 104] width 189 height 19
click at [183, 94] on input "b. A bond's duration is a measure of its sensitivity to interest rate changes, …" at bounding box center [183, 92] width 0 height 4
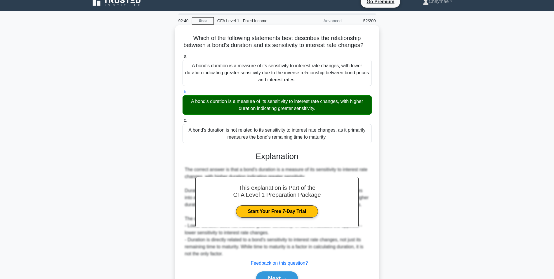
scroll to position [53, 0]
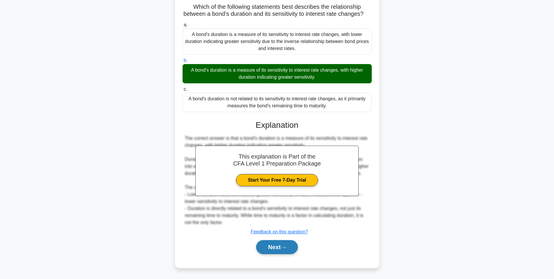
click at [280, 243] on button "Next" at bounding box center [277, 247] width 42 height 14
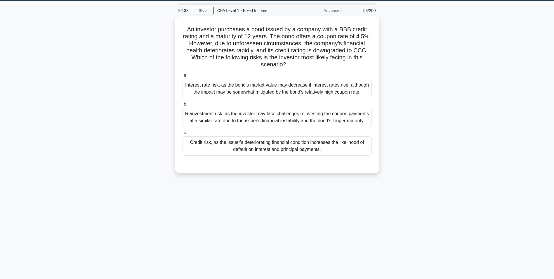
scroll to position [8, 0]
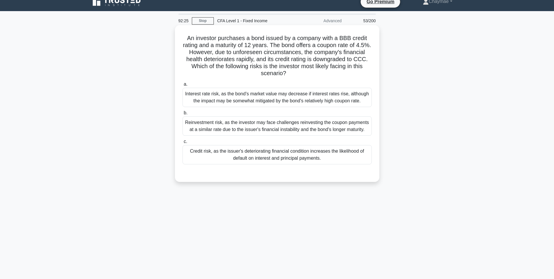
click at [280, 156] on div "Credit risk, as the issuer's deteriorating financial condition increases the li…" at bounding box center [277, 154] width 189 height 19
click at [183, 143] on input "c. Credit risk, as the issuer's deteriorating financial condition increases the…" at bounding box center [183, 142] width 0 height 4
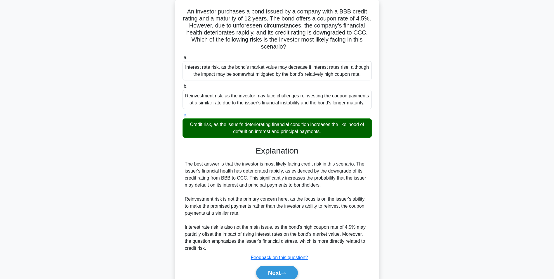
scroll to position [60, 0]
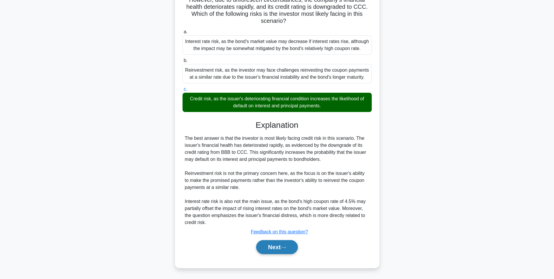
click at [288, 243] on button "Next" at bounding box center [277, 247] width 42 height 14
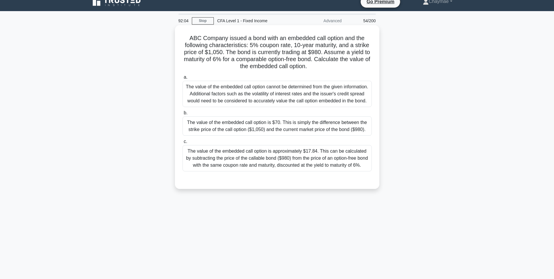
scroll to position [37, 0]
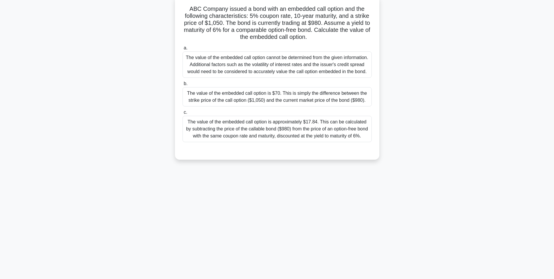
click at [269, 139] on div "The value of the embedded call option is approximately $17.84. This can be calc…" at bounding box center [277, 129] width 189 height 26
click at [183, 114] on input "c. The value of the embedded call option is approximately $17.84. This can be c…" at bounding box center [183, 112] width 0 height 4
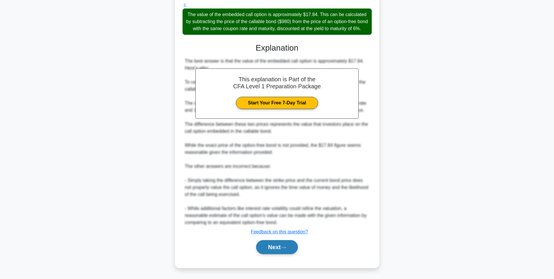
click at [271, 246] on button "Next" at bounding box center [277, 247] width 42 height 14
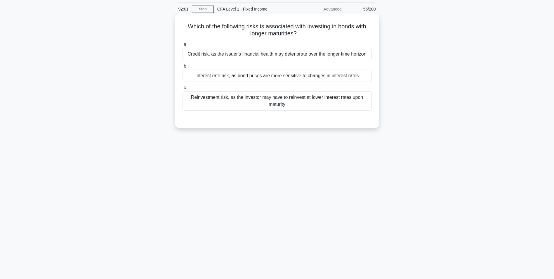
scroll to position [0, 0]
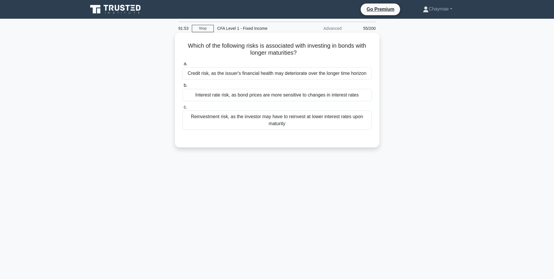
click at [264, 97] on div "Interest rate risk, as bond prices are more sensitive to changes in interest ra…" at bounding box center [277, 95] width 189 height 12
click at [183, 87] on input "b. Interest rate risk, as bond prices are more sensitive to changes in interest…" at bounding box center [183, 86] width 0 height 4
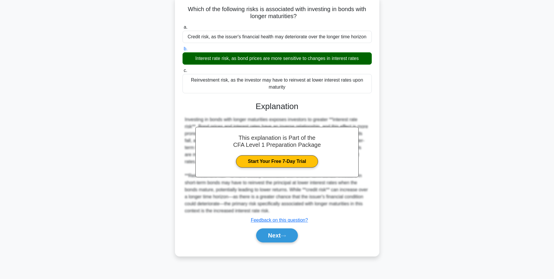
scroll to position [37, 0]
click at [272, 240] on button "Next" at bounding box center [277, 235] width 42 height 14
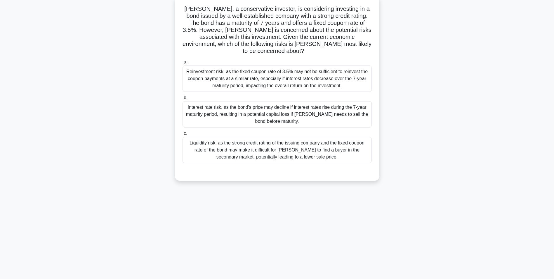
click at [273, 105] on div "Interest rate risk, as the bond's price may decline if interest rates rise duri…" at bounding box center [277, 114] width 189 height 26
click at [183, 100] on input "b. Interest rate risk, as the bond's price may decline if interest rates rise d…" at bounding box center [183, 98] width 0 height 4
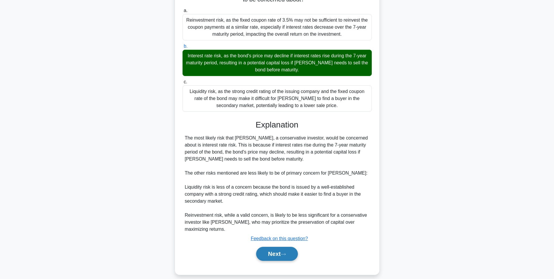
click at [285, 247] on button "Next" at bounding box center [277, 254] width 42 height 14
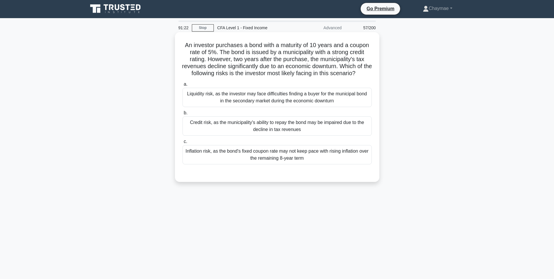
scroll to position [0, 0]
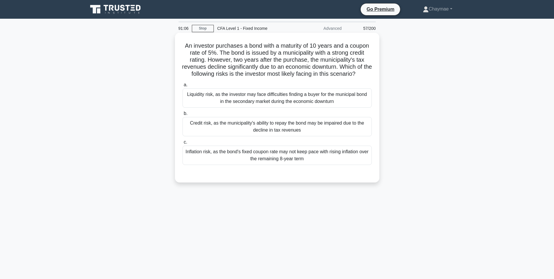
click at [273, 103] on div "Liquidity risk, as the investor may face difficulties finding a buyer for the m…" at bounding box center [277, 97] width 189 height 19
click at [183, 87] on input "a. Liquidity risk, as the investor may face difficulties finding a buyer for th…" at bounding box center [183, 85] width 0 height 4
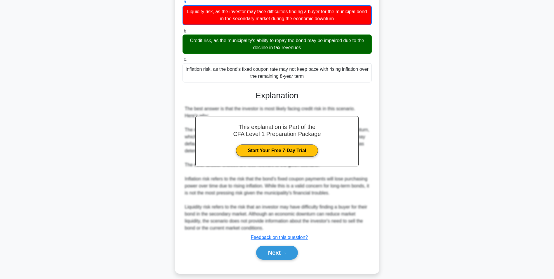
scroll to position [89, 0]
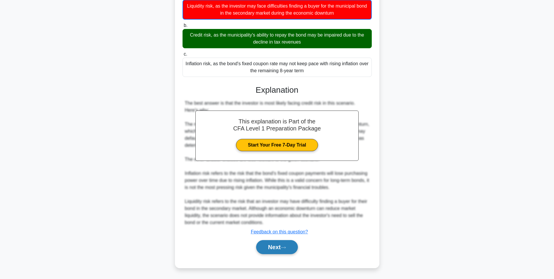
click at [284, 246] on icon at bounding box center [283, 247] width 5 height 3
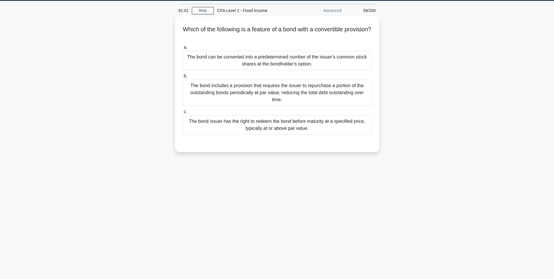
scroll to position [8, 0]
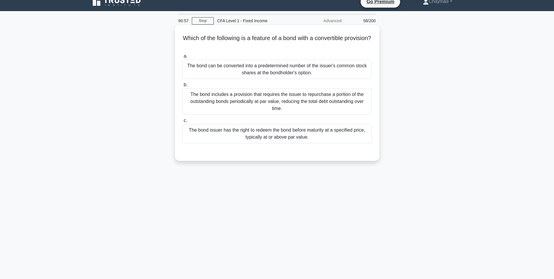
click at [292, 130] on div "The bond issuer has the right to redeem the bond before maturity at a specified…" at bounding box center [277, 133] width 189 height 19
click at [183, 122] on input "c. The bond issuer has the right to redeem the bond before maturity at a specif…" at bounding box center [183, 121] width 0 height 4
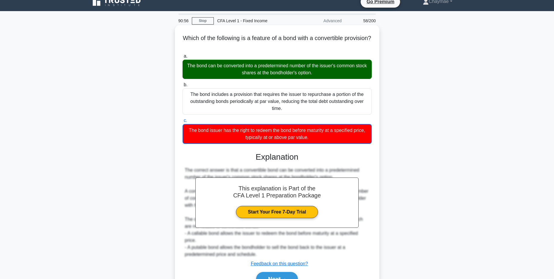
scroll to position [40, 0]
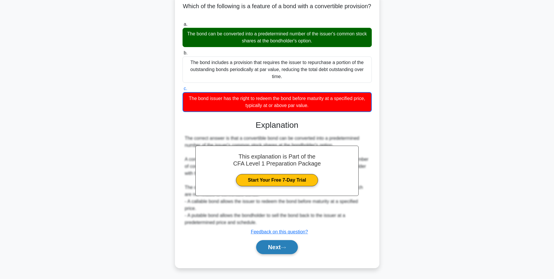
click at [286, 249] on icon at bounding box center [283, 247] width 5 height 3
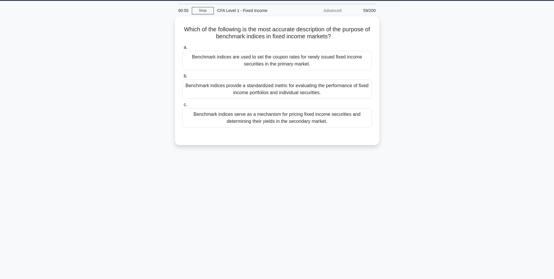
scroll to position [8, 0]
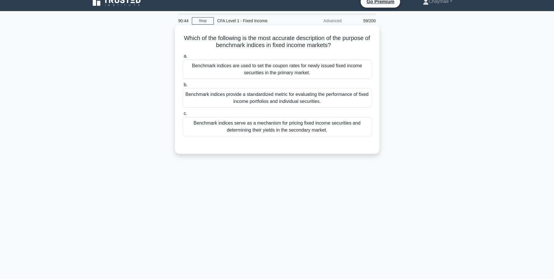
click at [283, 126] on div "Benchmark indices serve as a mechanism for pricing fixed income securities and …" at bounding box center [277, 126] width 189 height 19
click at [183, 115] on input "c. Benchmark indices serve as a mechanism for pricing fixed income securities a…" at bounding box center [183, 114] width 0 height 4
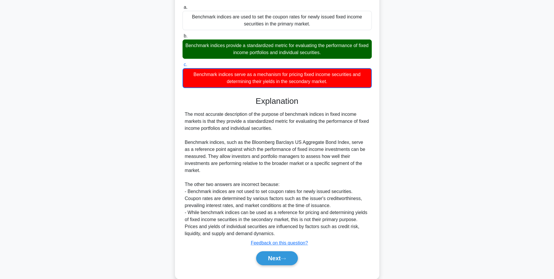
scroll to position [66, 0]
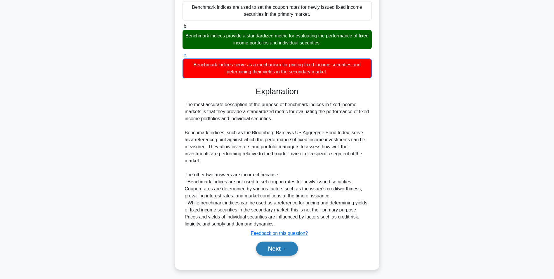
click at [285, 255] on button "Next" at bounding box center [277, 248] width 42 height 14
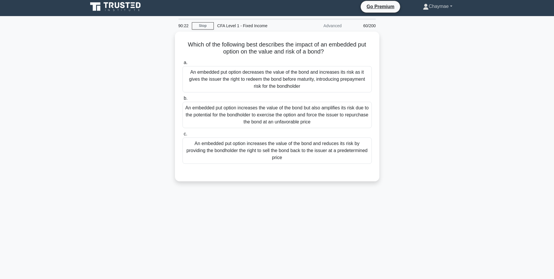
scroll to position [0, 0]
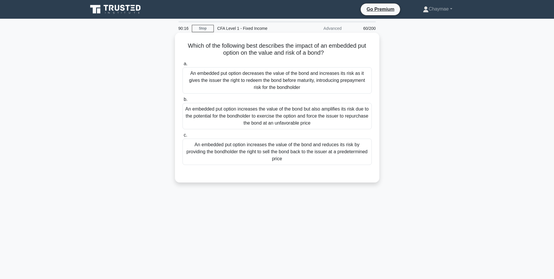
click at [314, 72] on div "An embedded put option decreases the value of the bond and increases its risk a…" at bounding box center [277, 80] width 189 height 26
click at [183, 66] on input "a. An embedded put option decreases the value of the bond and increases its ris…" at bounding box center [183, 64] width 0 height 4
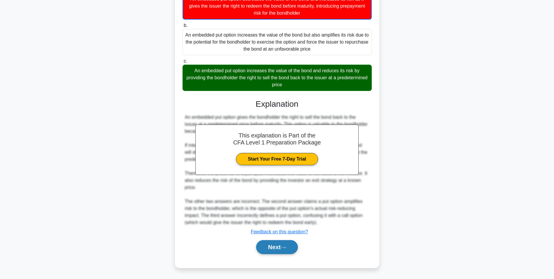
click at [288, 249] on button "Next" at bounding box center [277, 247] width 42 height 14
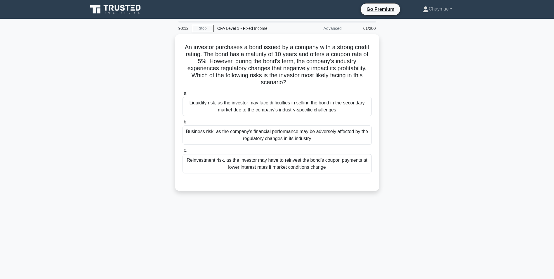
click at [336, 28] on div "Advanced" at bounding box center [319, 28] width 51 height 12
click at [200, 29] on link "Stop" at bounding box center [203, 28] width 22 height 7
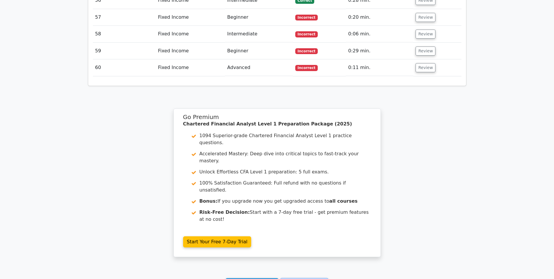
scroll to position [1636, 0]
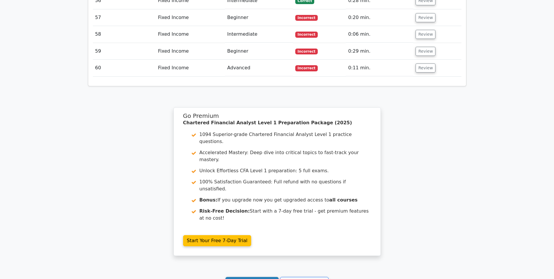
click at [264, 277] on link "Continue practicing" at bounding box center [252, 282] width 53 height 11
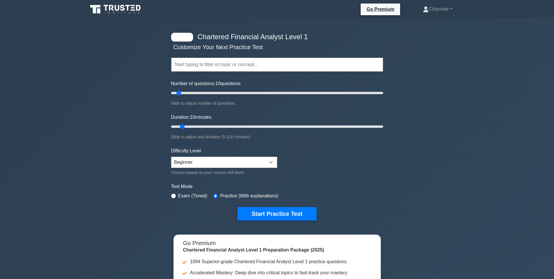
click at [233, 65] on input "text" at bounding box center [277, 65] width 212 height 14
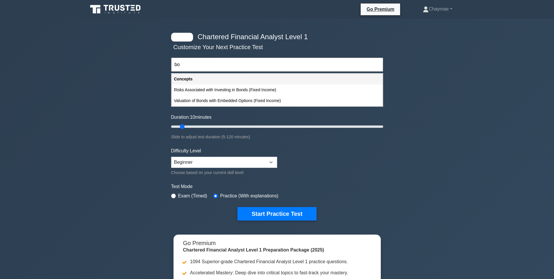
type input "b"
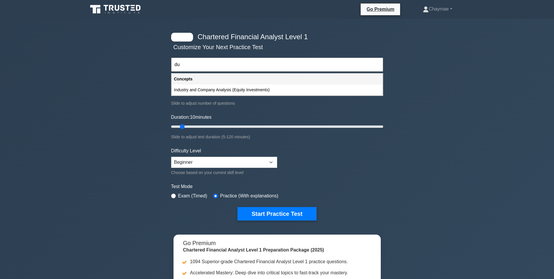
type input "d"
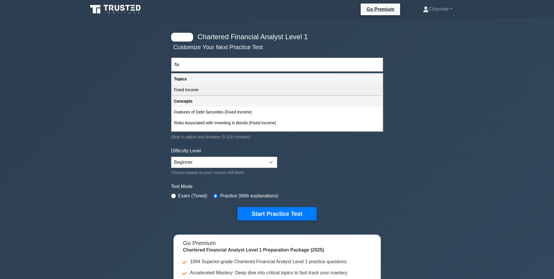
click at [218, 92] on div "Fixed Income" at bounding box center [277, 89] width 211 height 11
type input "Fixed Income"
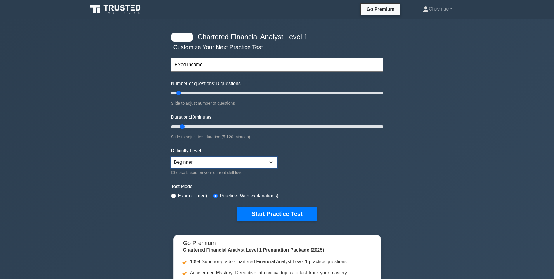
click at [230, 158] on select "Beginner Intermediate Expert" at bounding box center [224, 162] width 106 height 11
select select "expert"
click at [171, 157] on select "Beginner Intermediate Expert" at bounding box center [224, 162] width 106 height 11
click at [300, 214] on button "Start Practice Test" at bounding box center [277, 213] width 79 height 13
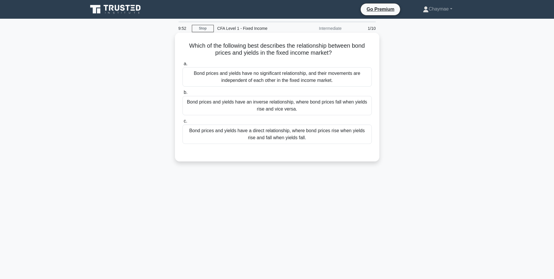
click at [287, 104] on div "Bond prices and yields have an inverse relationship, where bond prices fall whe…" at bounding box center [277, 105] width 189 height 19
click at [183, 94] on input "b. Bond prices and yields have an inverse relationship, where bond prices fall …" at bounding box center [183, 93] width 0 height 4
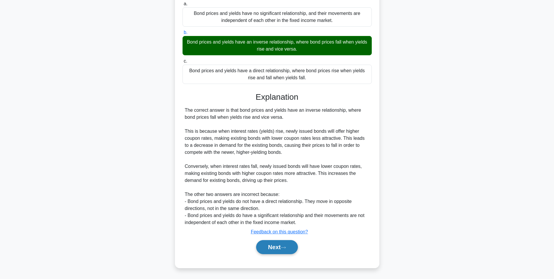
click at [283, 248] on icon at bounding box center [283, 247] width 5 height 3
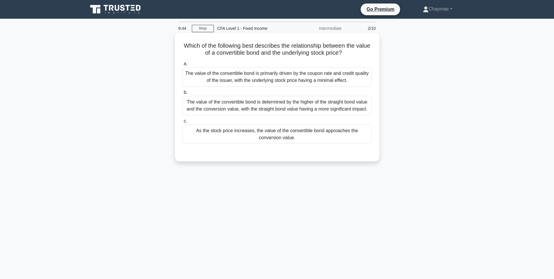
click at [305, 134] on div "As the stock price increases, the value of the convertible bond approaches the …" at bounding box center [277, 133] width 189 height 19
click at [183, 123] on input "c. As the stock price increases, the value of the convertible bond approaches t…" at bounding box center [183, 121] width 0 height 4
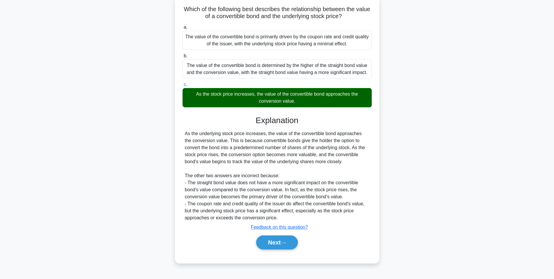
scroll to position [37, 0]
click at [281, 244] on button "Next" at bounding box center [277, 242] width 42 height 14
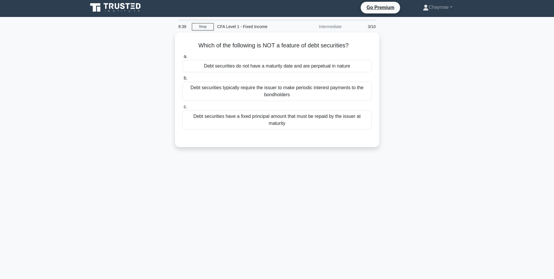
scroll to position [0, 0]
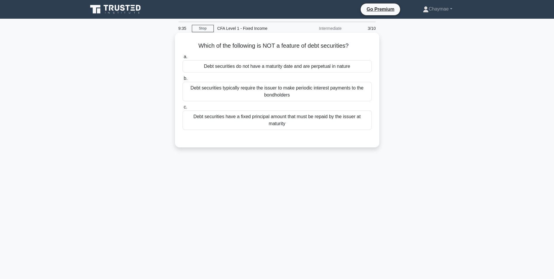
click at [273, 67] on div "Debt securities do not have a maturity date and are perpetual in nature" at bounding box center [277, 66] width 189 height 12
click at [183, 59] on input "a. Debt securities do not have a maturity date and are perpetual in nature" at bounding box center [183, 57] width 0 height 4
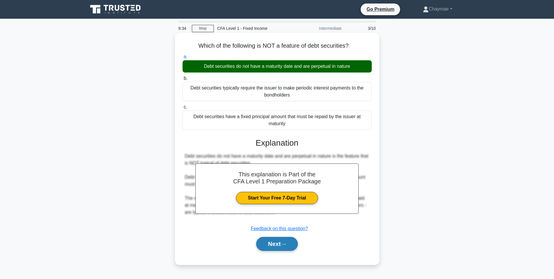
click at [284, 245] on icon at bounding box center [283, 243] width 5 height 3
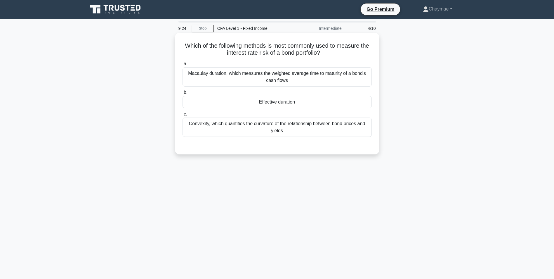
click at [284, 104] on div "Effective duration" at bounding box center [277, 102] width 189 height 12
click at [183, 94] on input "b. Effective duration" at bounding box center [183, 93] width 0 height 4
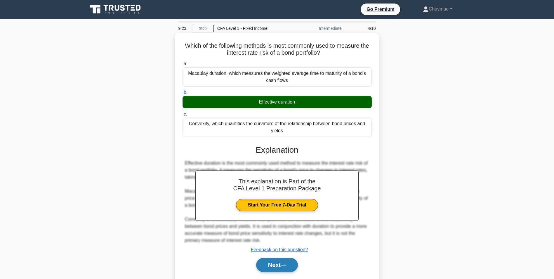
click at [289, 266] on button "Next" at bounding box center [277, 265] width 42 height 14
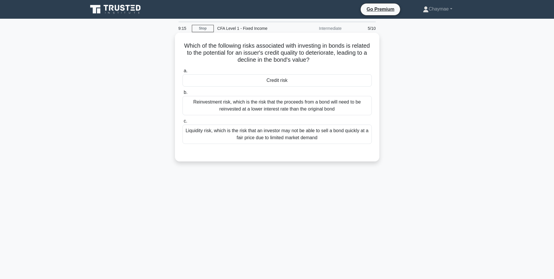
click at [311, 79] on div "Credit risk" at bounding box center [277, 80] width 189 height 12
click at [183, 73] on input "a. Credit risk" at bounding box center [183, 71] width 0 height 4
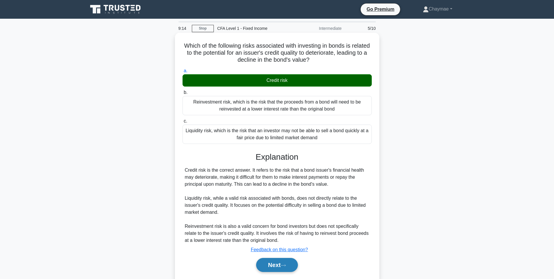
click at [284, 264] on icon at bounding box center [283, 265] width 5 height 3
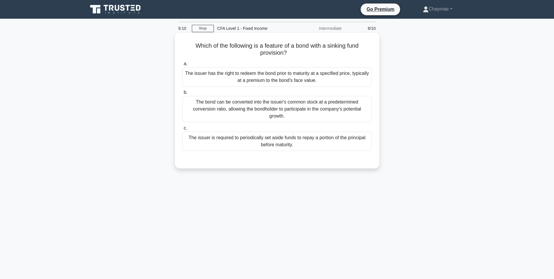
click at [259, 80] on div "The issuer has the right to redeem the bond prior to maturity at a specified pr…" at bounding box center [277, 76] width 189 height 19
click at [183, 66] on input "a. The issuer has the right to redeem the bond prior to maturity at a specified…" at bounding box center [183, 64] width 0 height 4
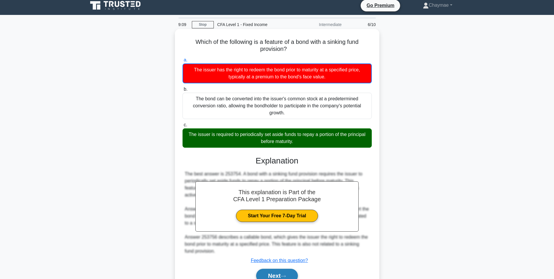
scroll to position [29, 0]
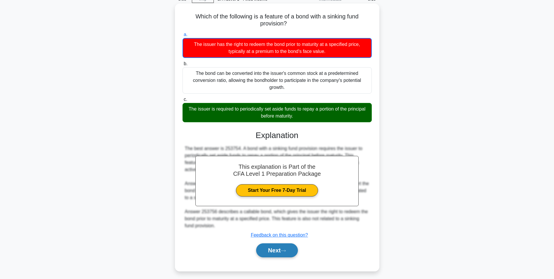
click at [281, 252] on button "Next" at bounding box center [277, 250] width 42 height 14
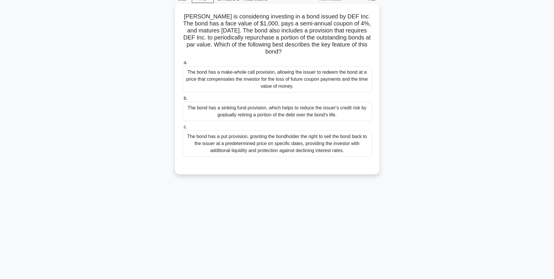
click at [298, 73] on div "The bond has a make-whole call provision, allowing the issuer to redeem the bon…" at bounding box center [277, 79] width 189 height 26
click at [183, 65] on input "a. The bond has a make-whole call provision, allowing the issuer to redeem the …" at bounding box center [183, 63] width 0 height 4
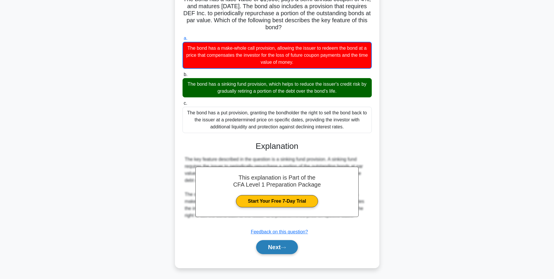
click at [288, 251] on button "Next" at bounding box center [277, 247] width 42 height 14
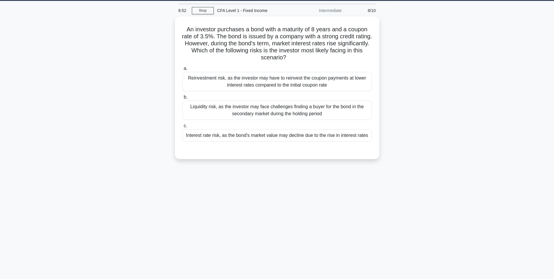
scroll to position [8, 0]
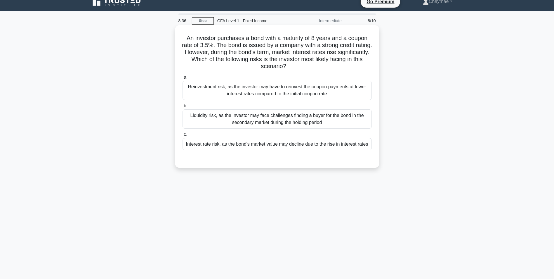
click at [308, 145] on div "Interest rate risk, as the bond's market value may decline due to the rise in i…" at bounding box center [277, 144] width 189 height 12
click at [183, 136] on input "c. Interest rate risk, as the bond's market value may decline due to the rise i…" at bounding box center [183, 135] width 0 height 4
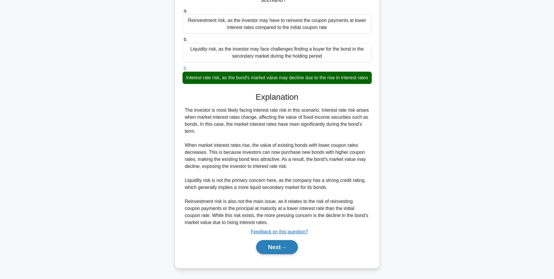
click at [287, 245] on button "Next" at bounding box center [277, 247] width 42 height 14
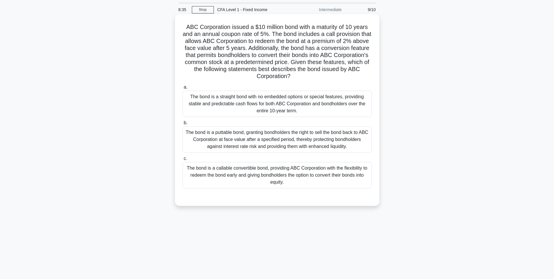
scroll to position [0, 0]
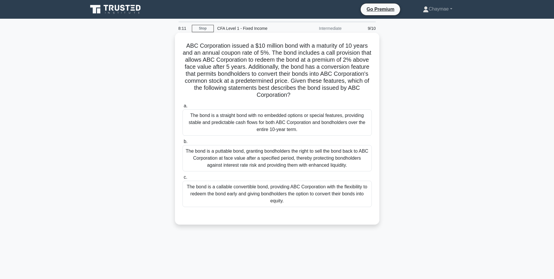
click at [291, 191] on div "The bond is a callable convertible bond, providing ABC Corporation with the fle…" at bounding box center [277, 194] width 189 height 26
click at [183, 179] on input "c. The bond is a callable convertible bond, providing ABC Corporation with the …" at bounding box center [183, 177] width 0 height 4
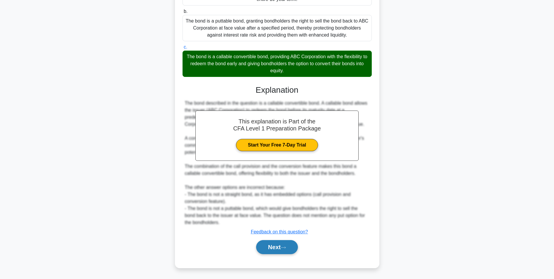
click at [287, 252] on button "Next" at bounding box center [277, 247] width 42 height 14
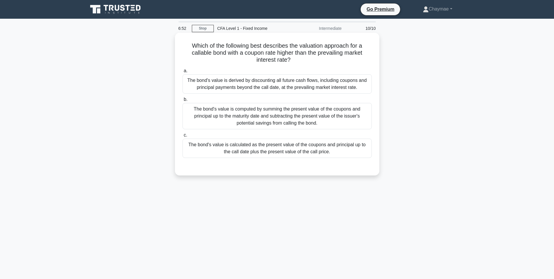
click at [306, 139] on div "The bond's value is calculated as the present value of the coupons and principa…" at bounding box center [277, 147] width 189 height 19
click at [183, 137] on input "c. The bond's value is calculated as the present value of the coupons and princ…" at bounding box center [183, 135] width 0 height 4
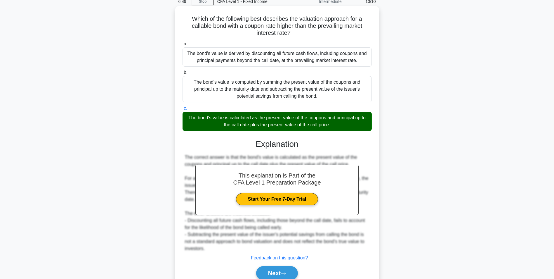
scroll to position [53, 0]
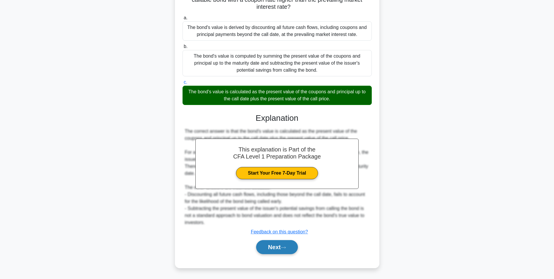
click at [279, 248] on button "Next" at bounding box center [277, 247] width 42 height 14
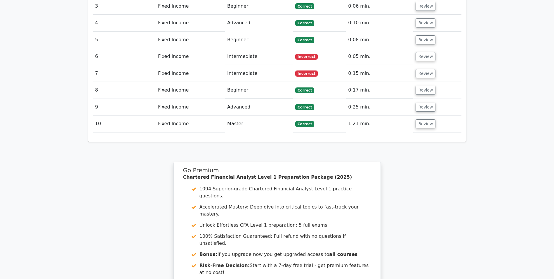
scroll to position [860, 0]
